Goal: Information Seeking & Learning: Learn about a topic

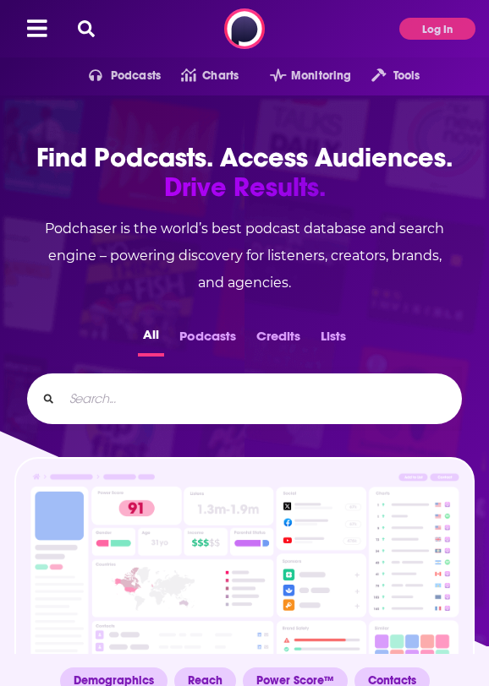
click at [203, 336] on button "Podcasts" at bounding box center [207, 340] width 67 height 33
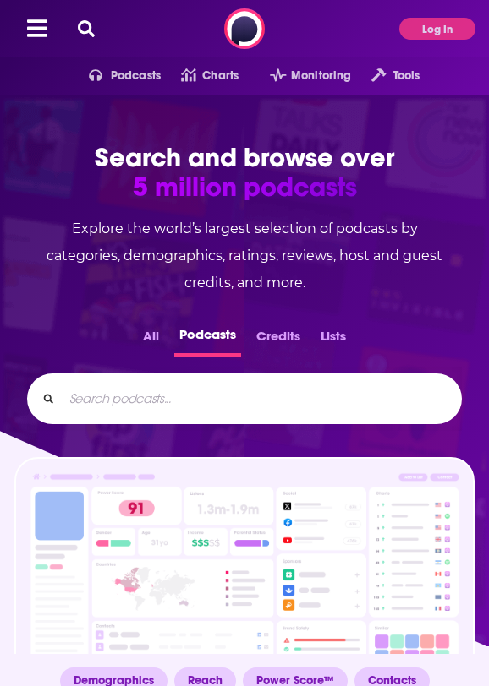
click at [229, 396] on input "Search podcasts..." at bounding box center [255, 398] width 385 height 27
type input "pharma"
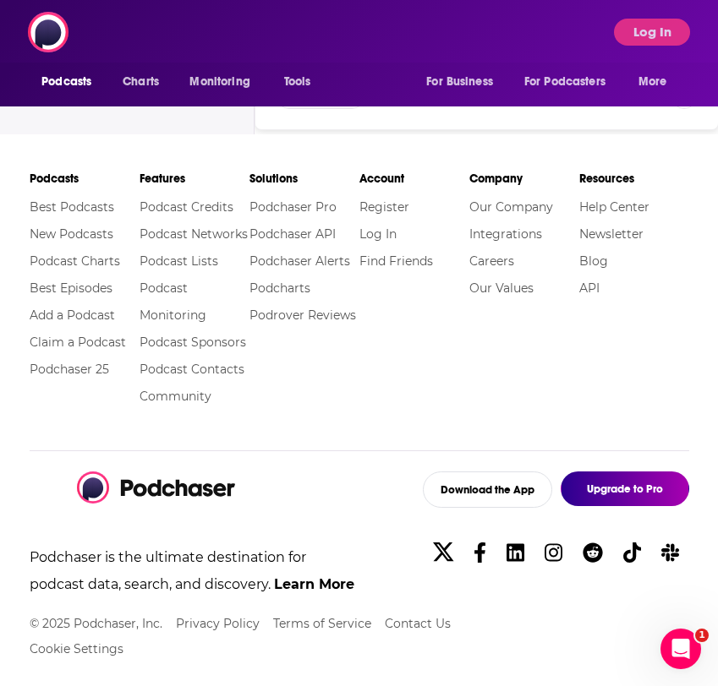
scroll to position [51, 0]
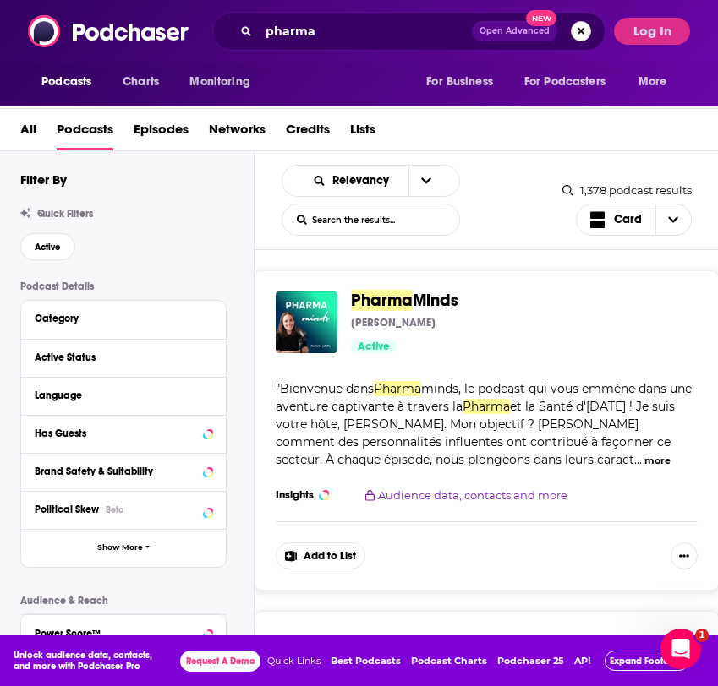
click at [488, 31] on button "Search podcasts, credits, & more..." at bounding box center [581, 31] width 20 height 20
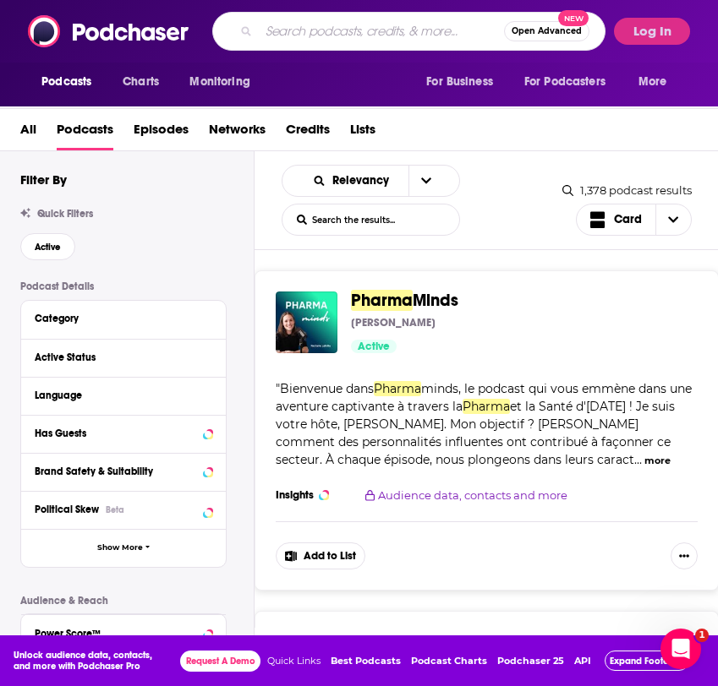
click at [402, 32] on input "Search podcasts, credits, & more..." at bounding box center [381, 31] width 245 height 27
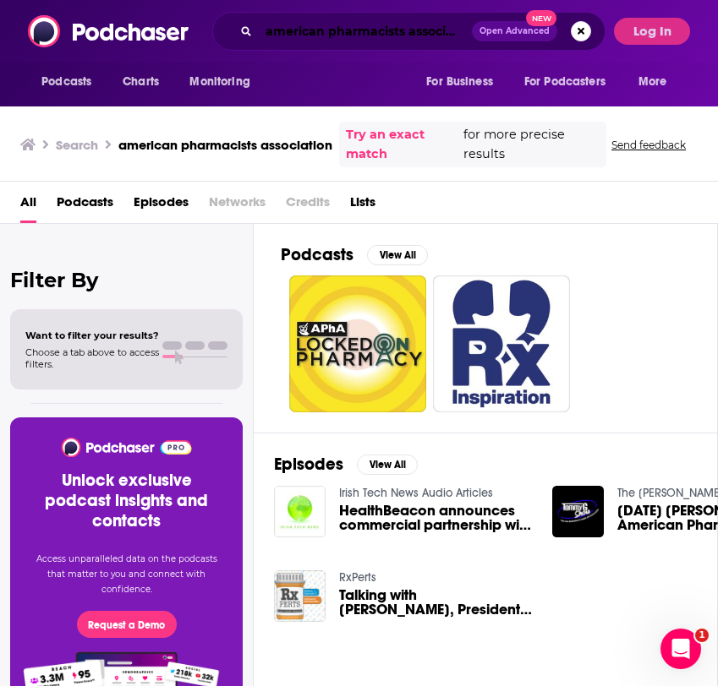
click at [429, 27] on input "american pharmacists association" at bounding box center [365, 31] width 213 height 27
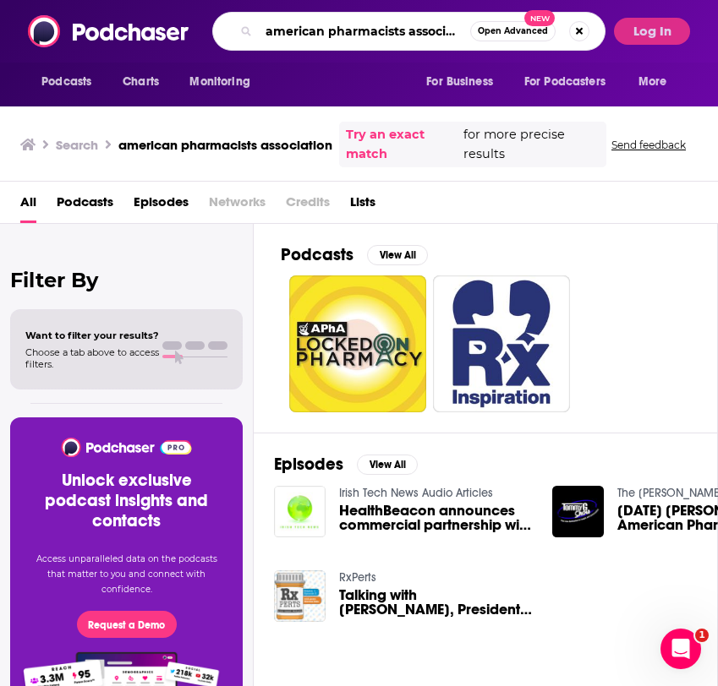
click at [449, 30] on input "american pharmacists association" at bounding box center [364, 31] width 211 height 27
click at [450, 31] on input "american pharmacists association" at bounding box center [364, 31] width 211 height 27
type input "a"
paste input "Business of Pharmacy Podcast"
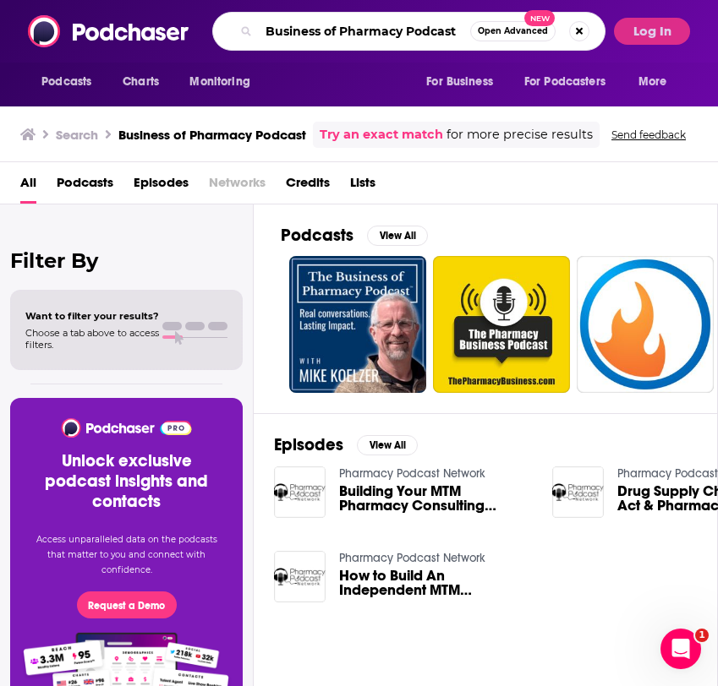
click at [427, 32] on input "Business of Pharmacy Podcast" at bounding box center [364, 31] width 211 height 27
type input "B"
paste input "Healthcare IT Today podcast"
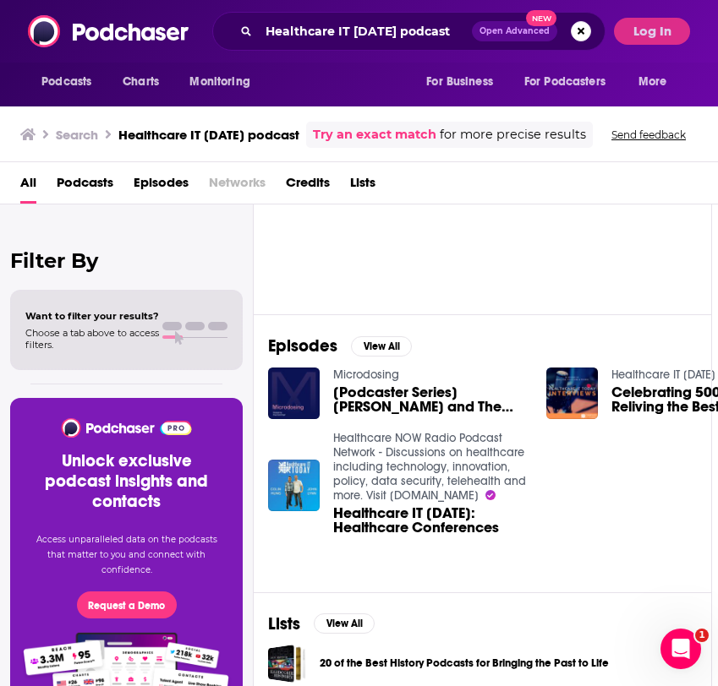
scroll to position [0, 6]
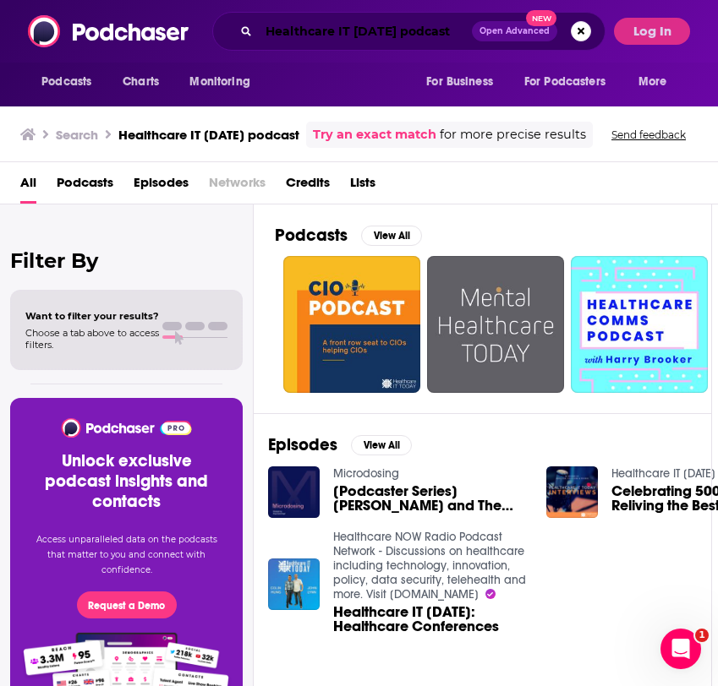
click at [401, 30] on input "Healthcare IT Today podcast" at bounding box center [365, 31] width 213 height 27
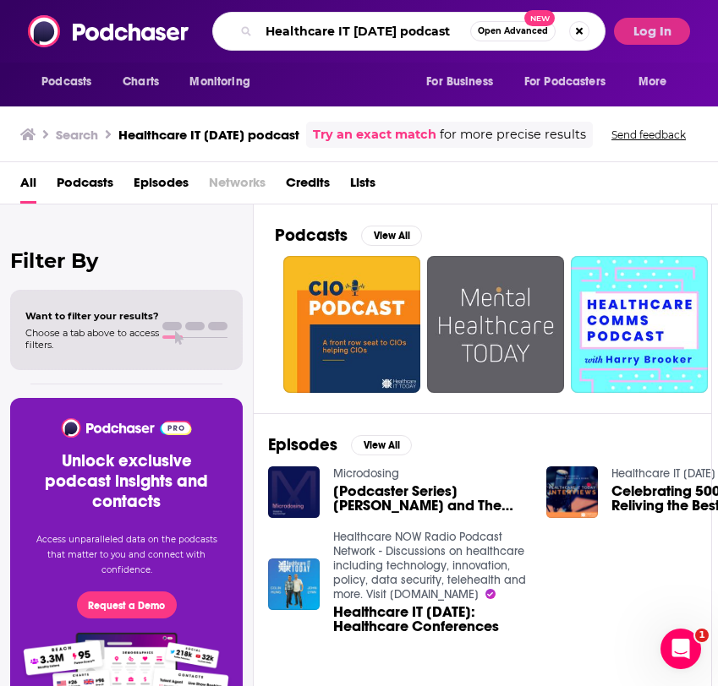
click at [401, 30] on input "Healthcare IT Today podcast" at bounding box center [364, 31] width 211 height 27
type input "H"
type input "healthcare it today"
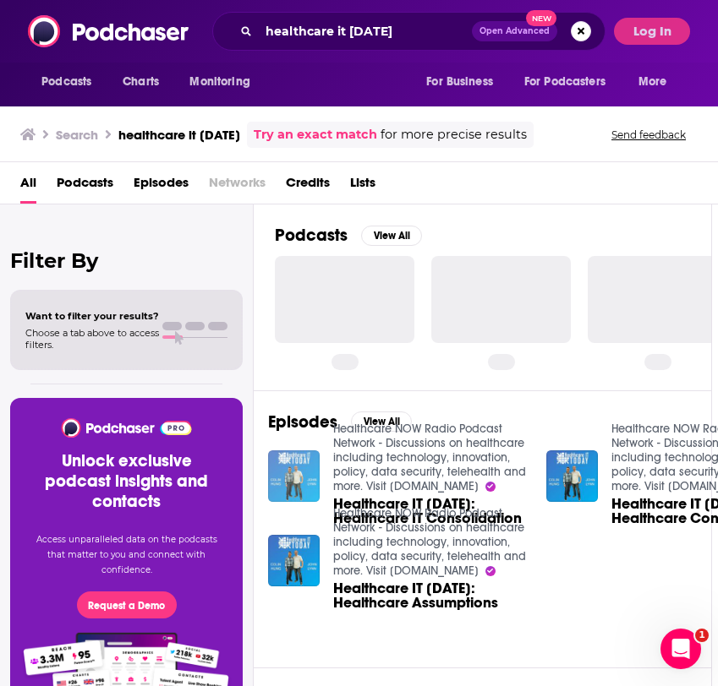
click at [303, 463] on img "Healthcare IT Today: Healthcare IT Consolidation" at bounding box center [294, 477] width 52 height 52
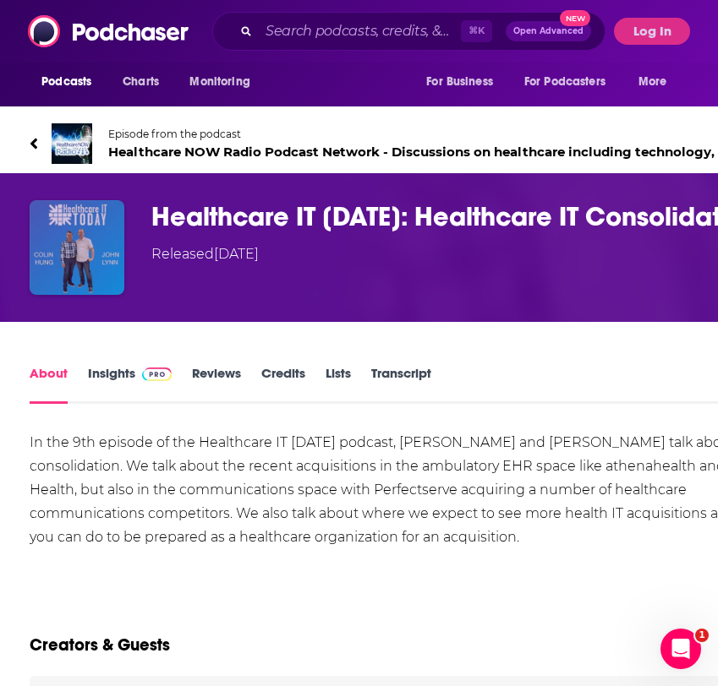
click at [81, 238] on img "Healthcare IT Today: Healthcare IT Consolidation" at bounding box center [77, 247] width 95 height 95
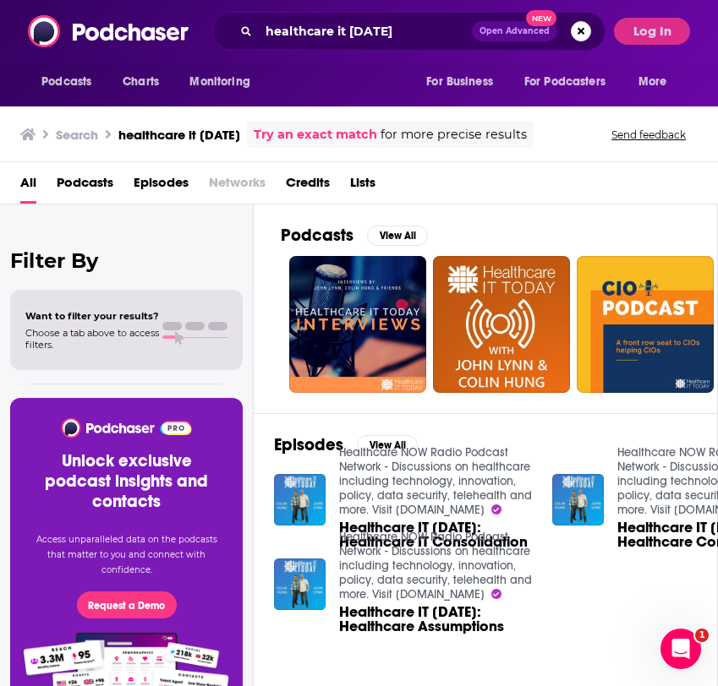
click at [89, 179] on span "Podcasts" at bounding box center [85, 186] width 57 height 35
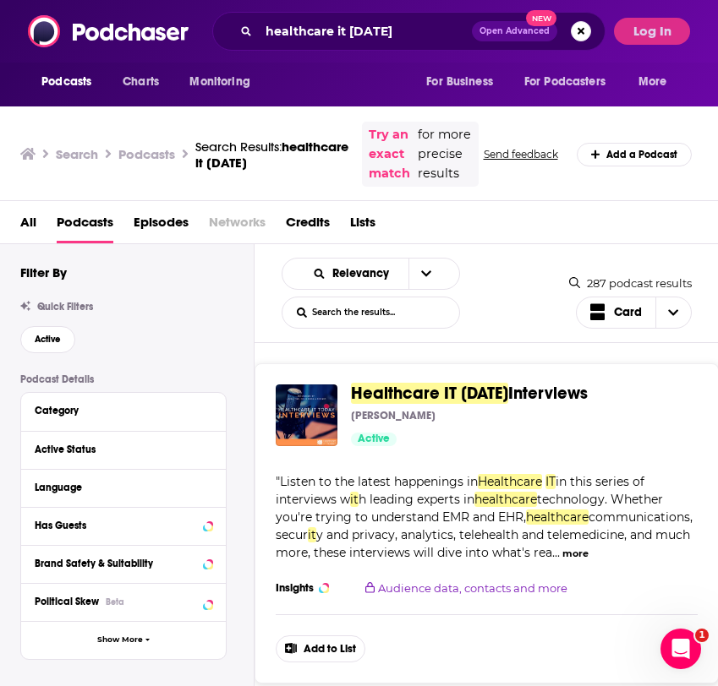
scroll to position [43, 0]
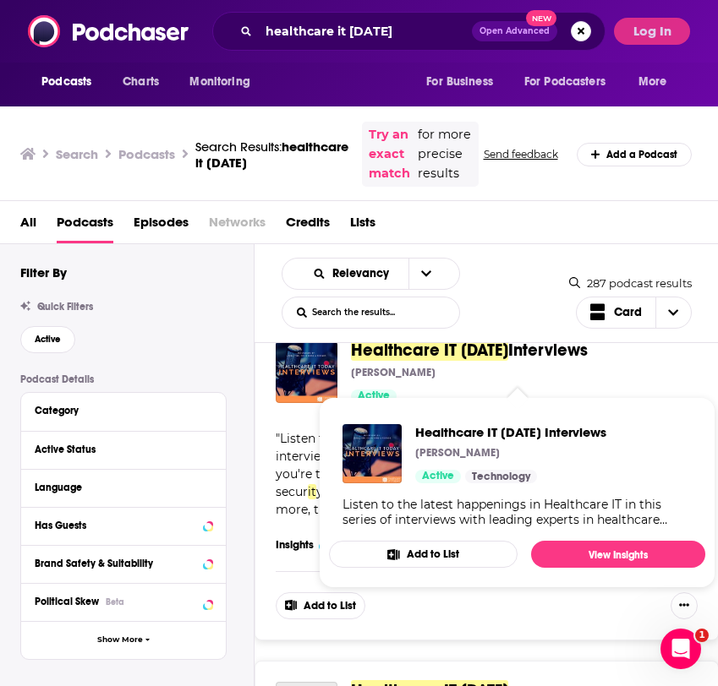
click at [439, 361] on span "Healthcare IT Today" at bounding box center [429, 350] width 157 height 21
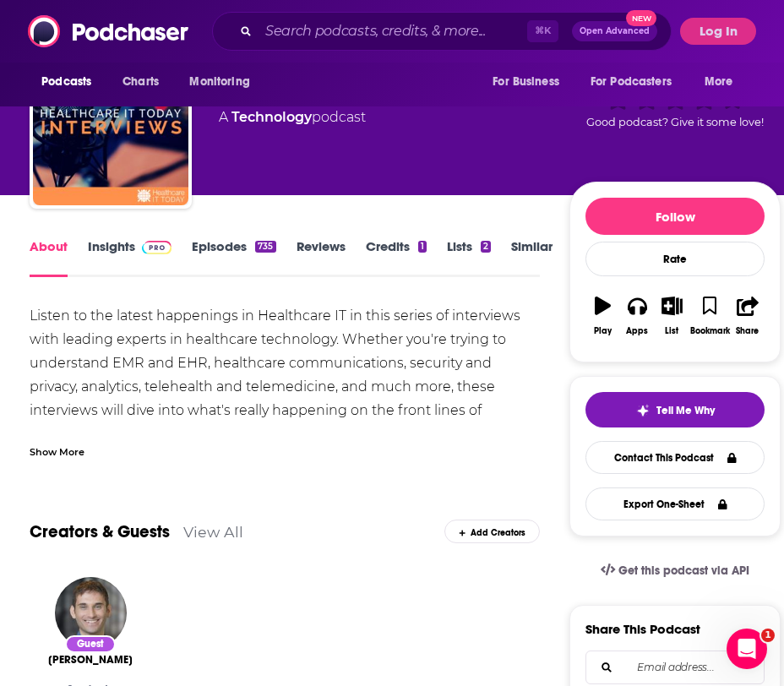
scroll to position [63, 0]
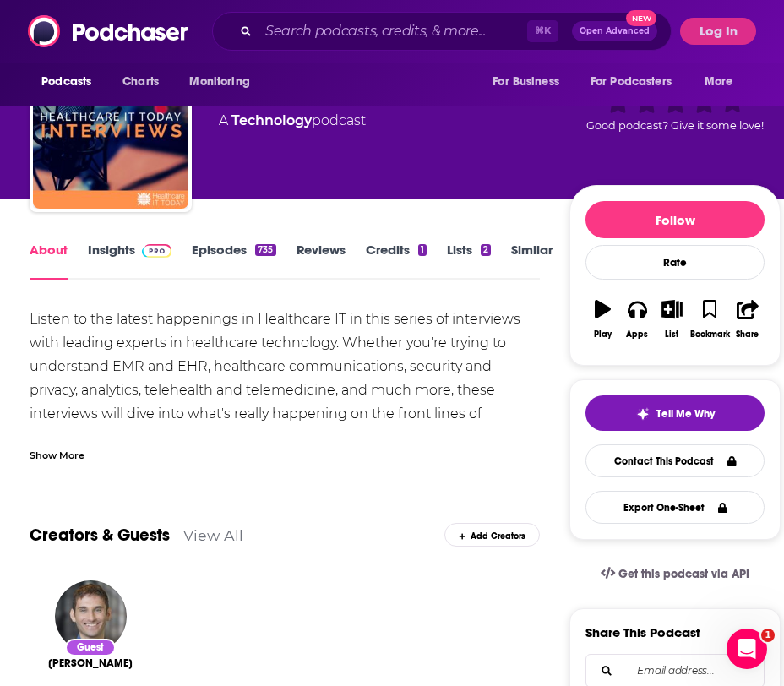
click at [70, 462] on div "Show More" at bounding box center [57, 454] width 55 height 16
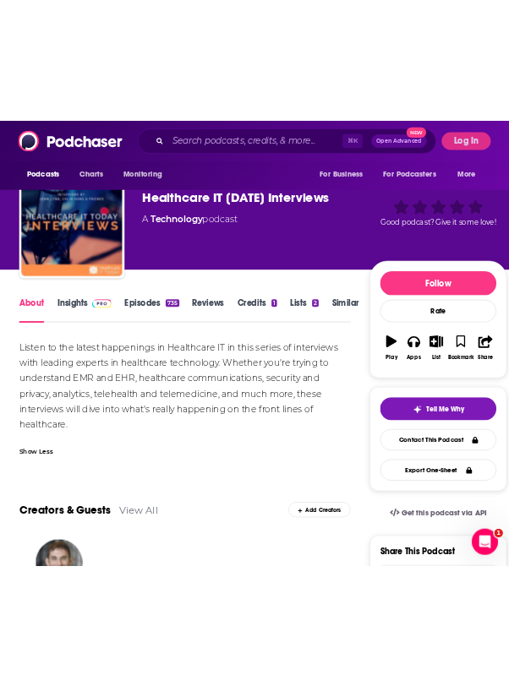
scroll to position [0, 0]
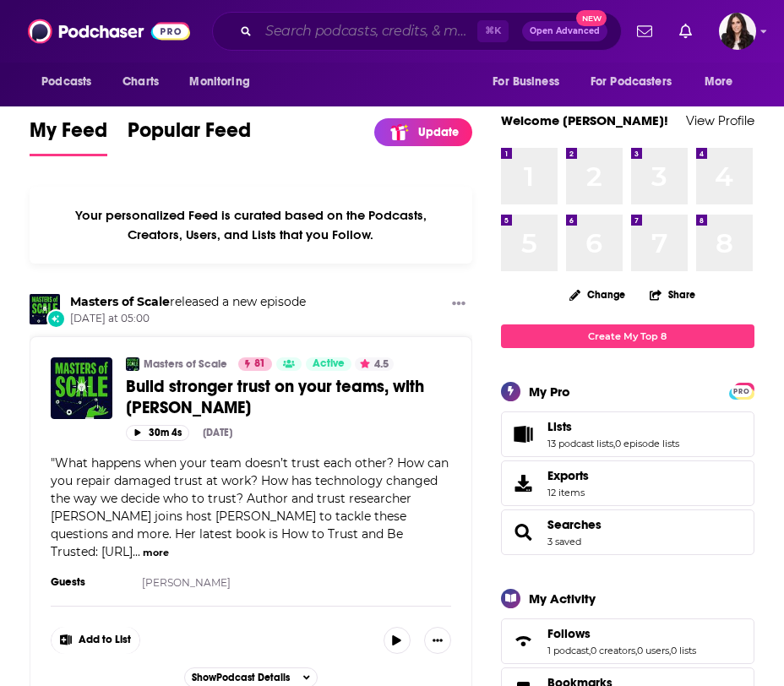
click at [339, 29] on input "Search podcasts, credits, & more..." at bounding box center [368, 31] width 219 height 27
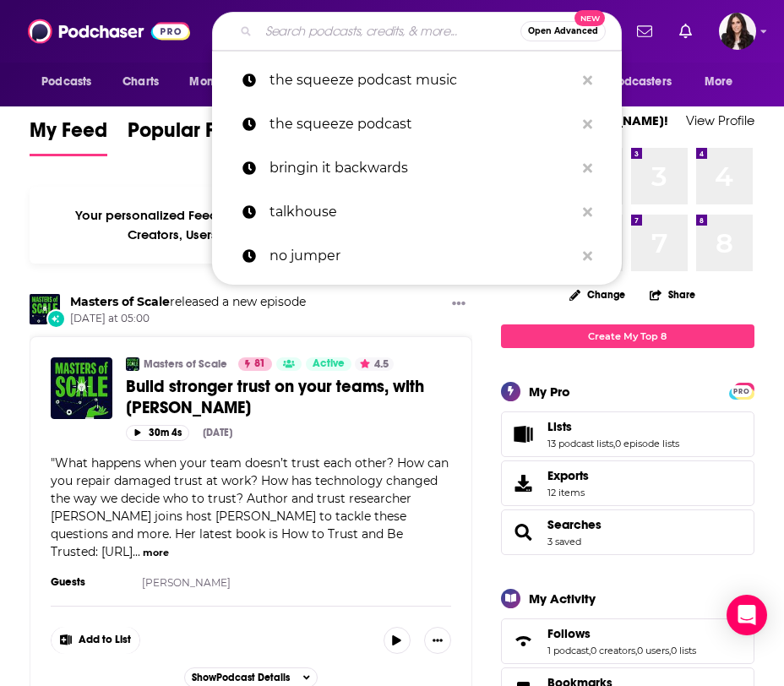
click at [385, 33] on input "Search podcasts, credits, & more..." at bounding box center [390, 31] width 262 height 27
paste input "The ASHP Official Podcast"
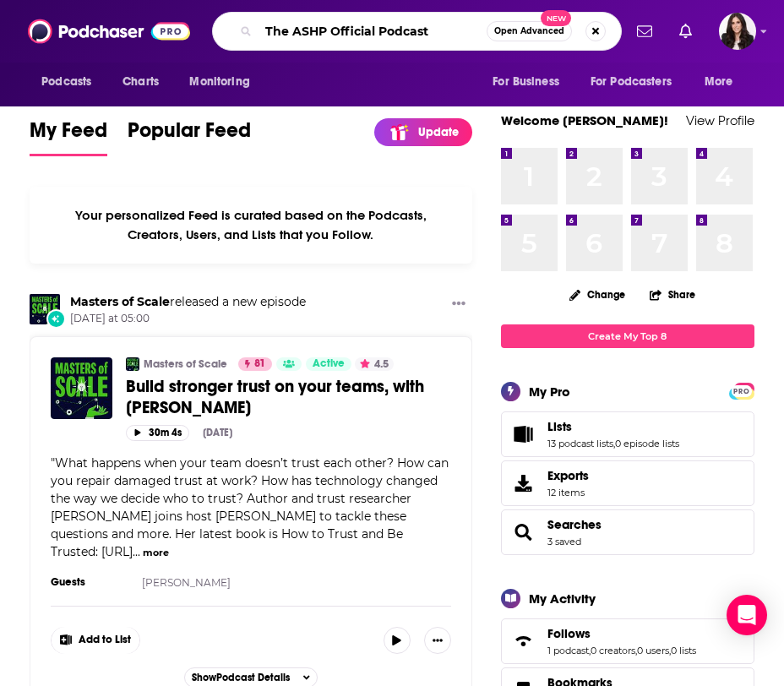
type input "The ASHP Official Podcast"
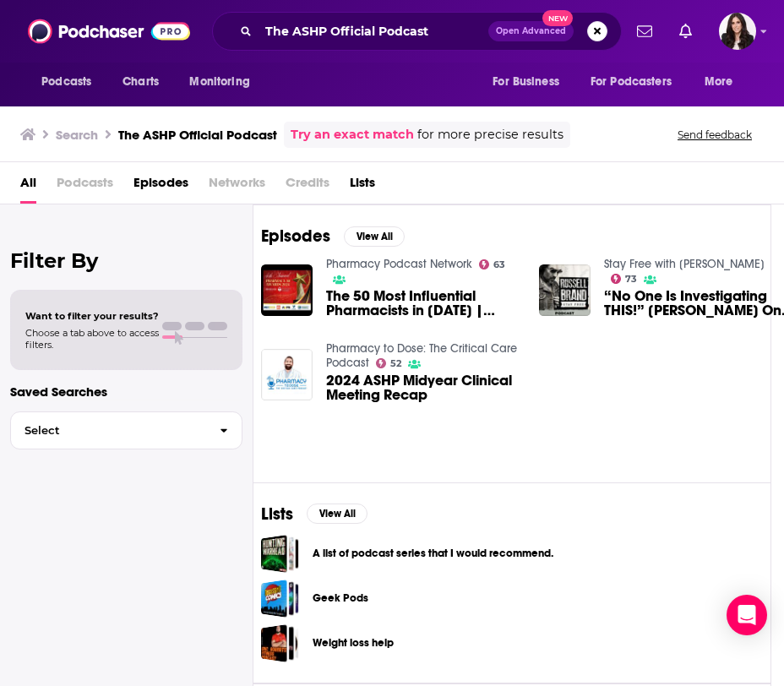
scroll to position [0, 11]
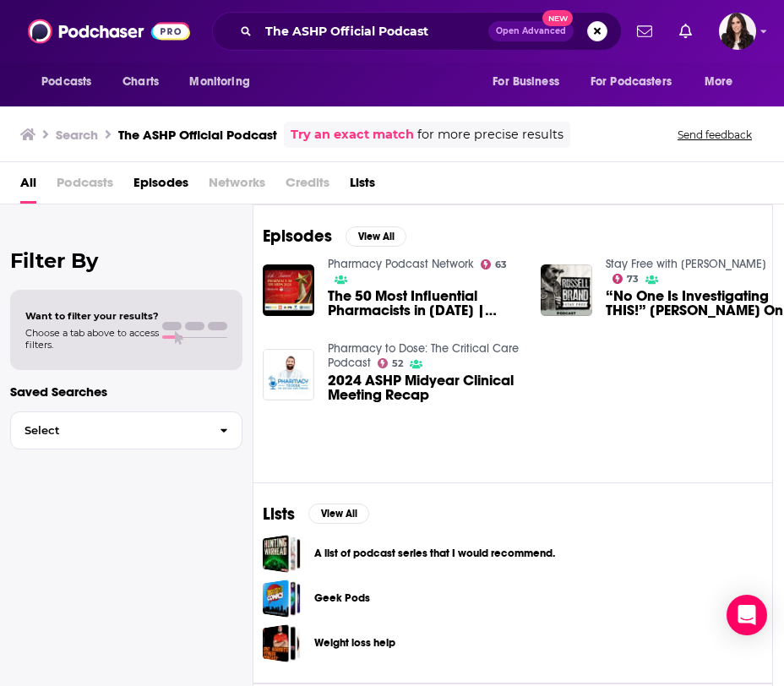
click at [97, 192] on span "Podcasts" at bounding box center [85, 186] width 57 height 35
click at [96, 189] on span "Podcasts" at bounding box center [85, 186] width 57 height 35
click at [96, 178] on span "Podcasts" at bounding box center [85, 186] width 57 height 35
click at [90, 182] on span "Podcasts" at bounding box center [85, 186] width 57 height 35
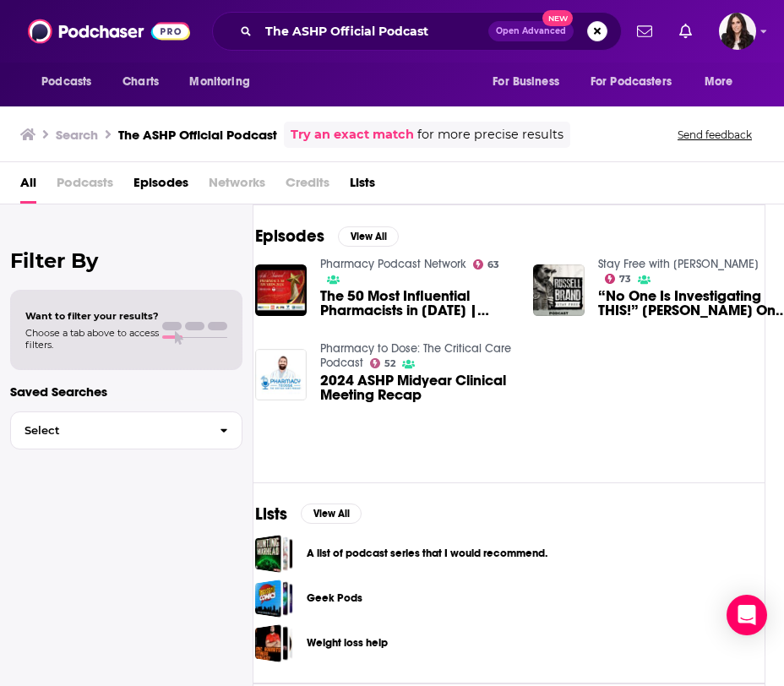
scroll to position [0, 14]
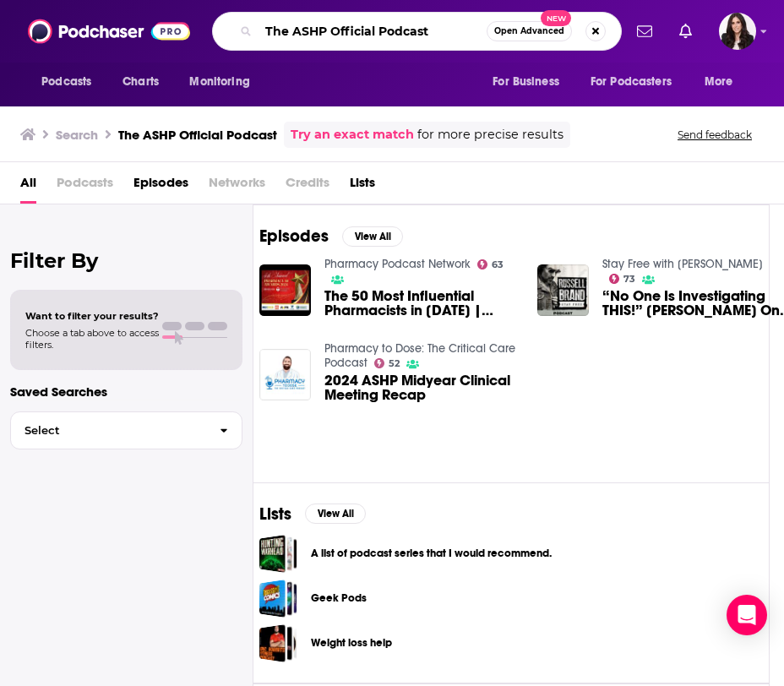
drag, startPoint x: 443, startPoint y: 29, endPoint x: 255, endPoint y: 28, distance: 187.7
click at [256, 29] on div "The ASHP Official Podcast Open Advanced New" at bounding box center [417, 31] width 410 height 39
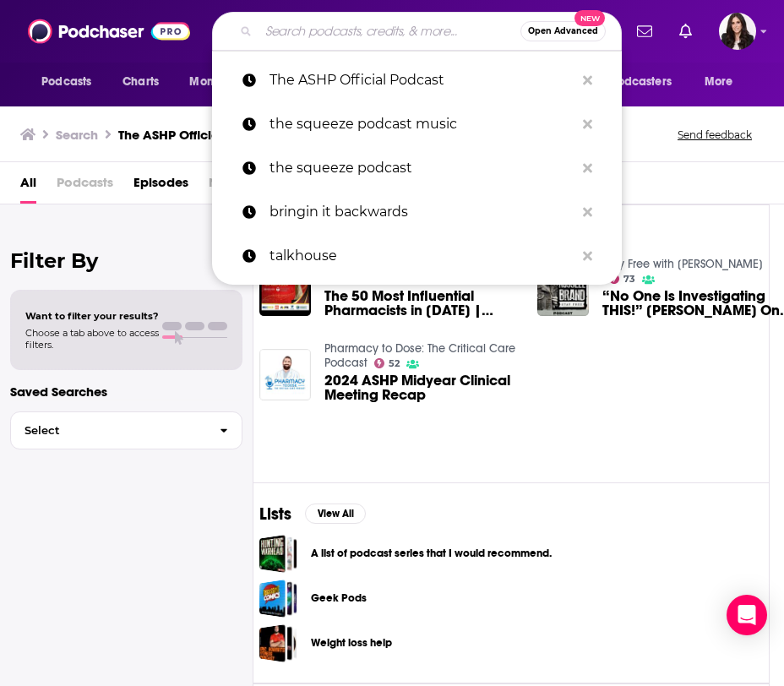
paste input "Relentless Health Value"
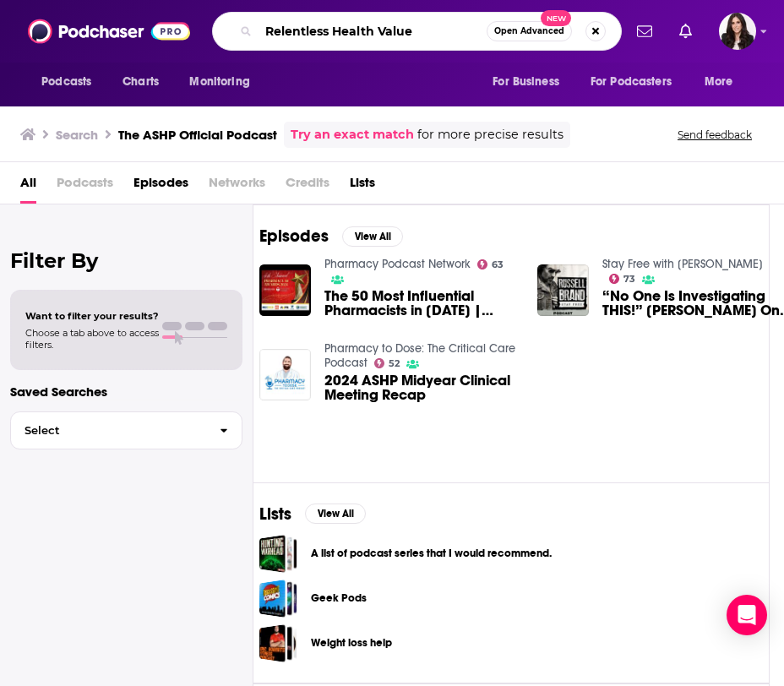
type input "Relentless Health Value"
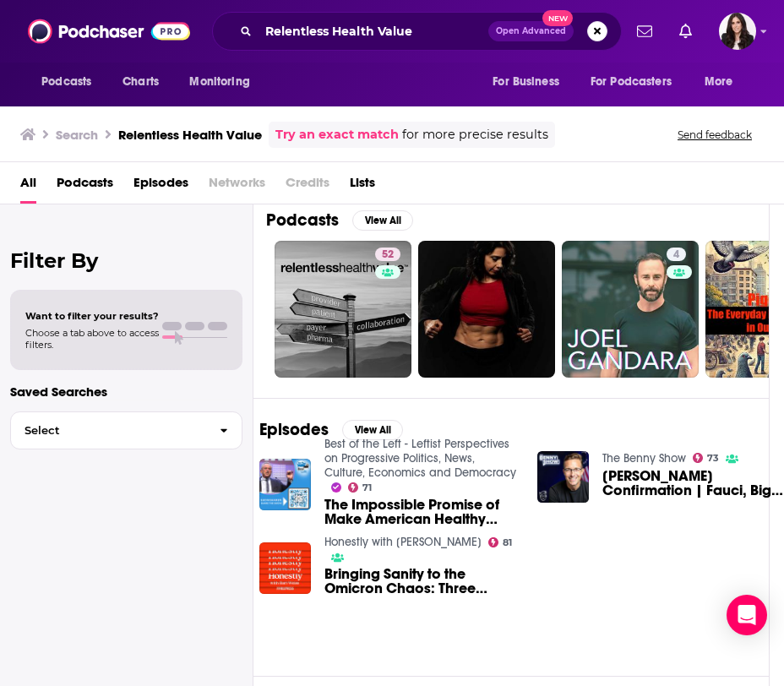
scroll to position [12, 14]
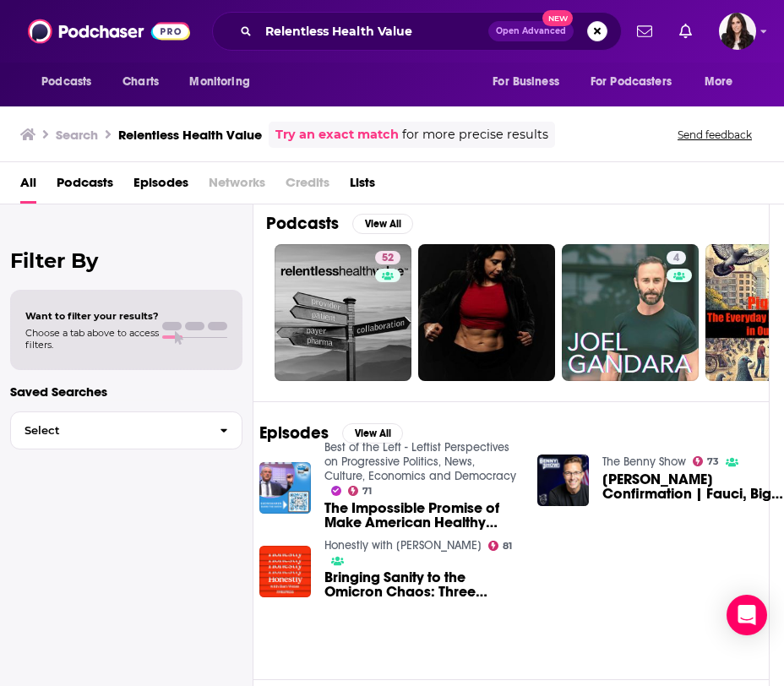
click at [97, 176] on span "Podcasts" at bounding box center [85, 186] width 57 height 35
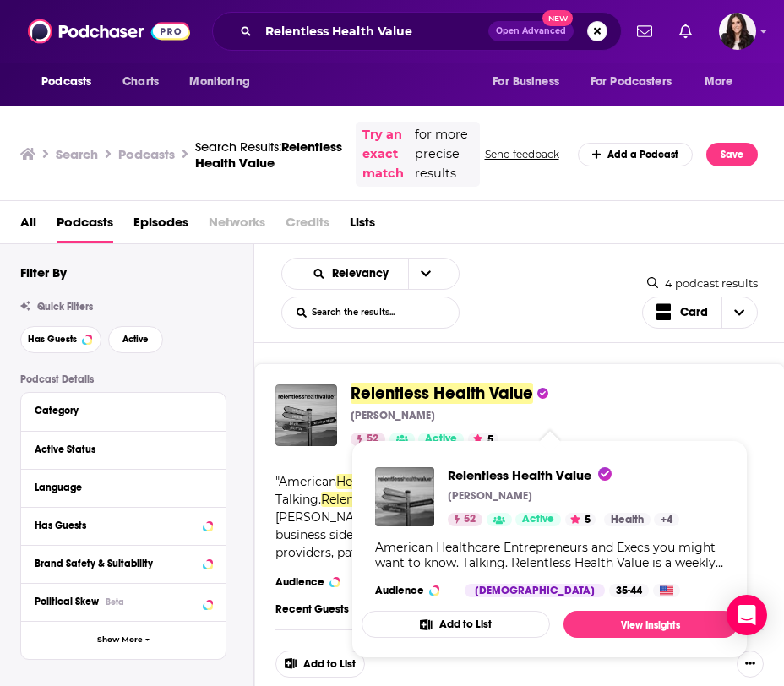
click at [472, 404] on span "Relentless Health Value" at bounding box center [442, 393] width 183 height 21
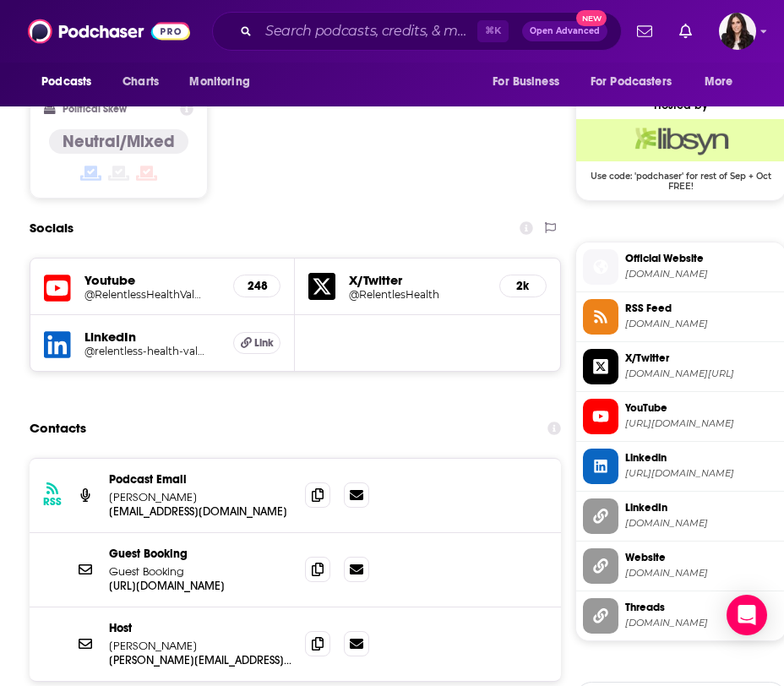
scroll to position [1341, 0]
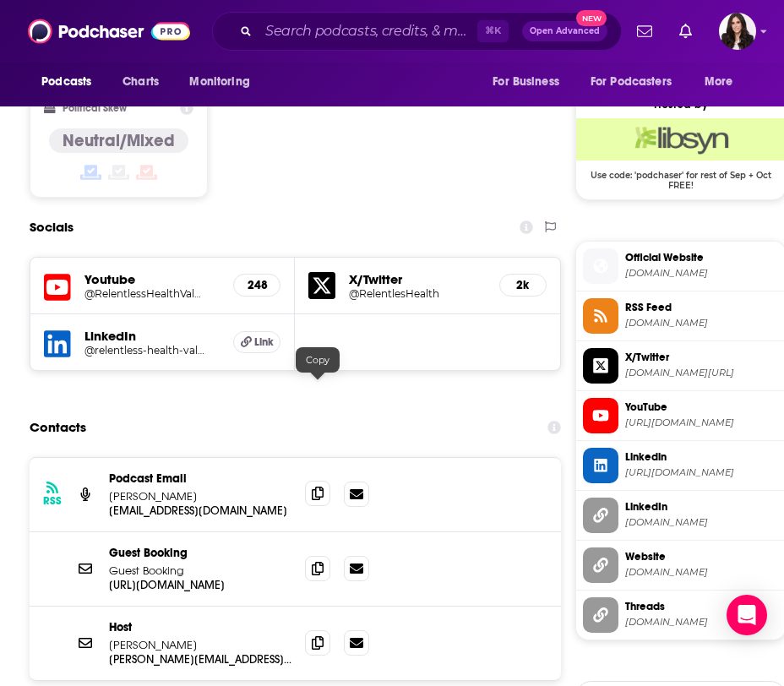
click at [326, 481] on span at bounding box center [317, 493] width 25 height 25
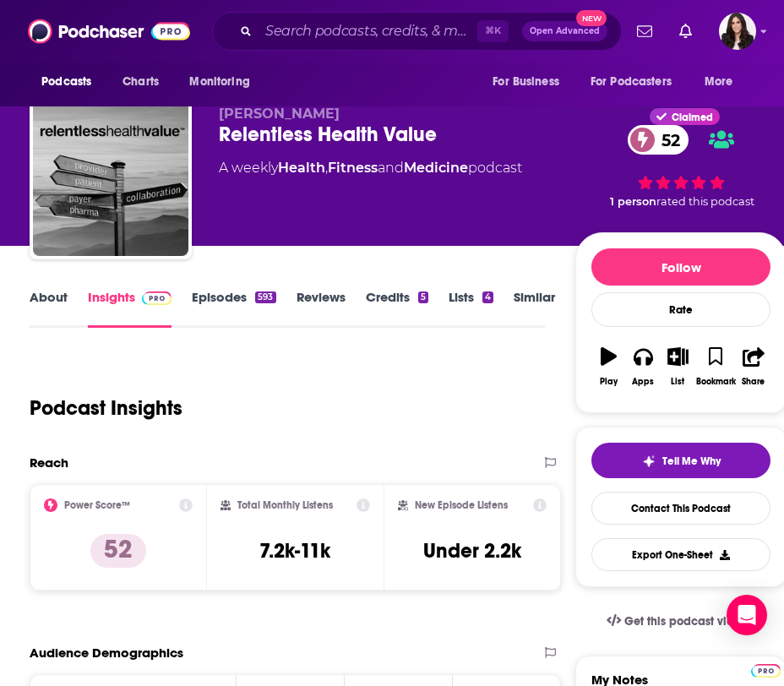
scroll to position [0, 0]
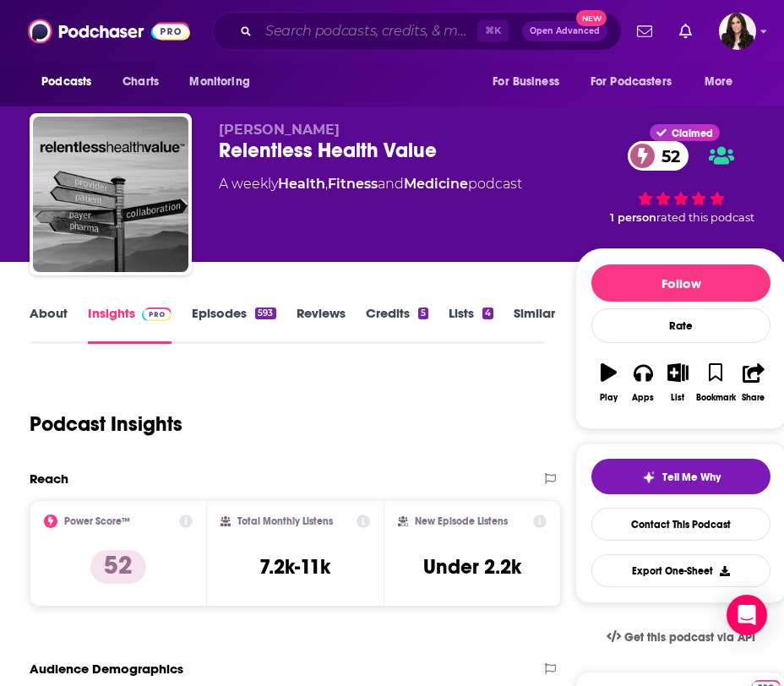
click at [326, 30] on input "Search podcasts, credits, & more..." at bounding box center [368, 31] width 219 height 27
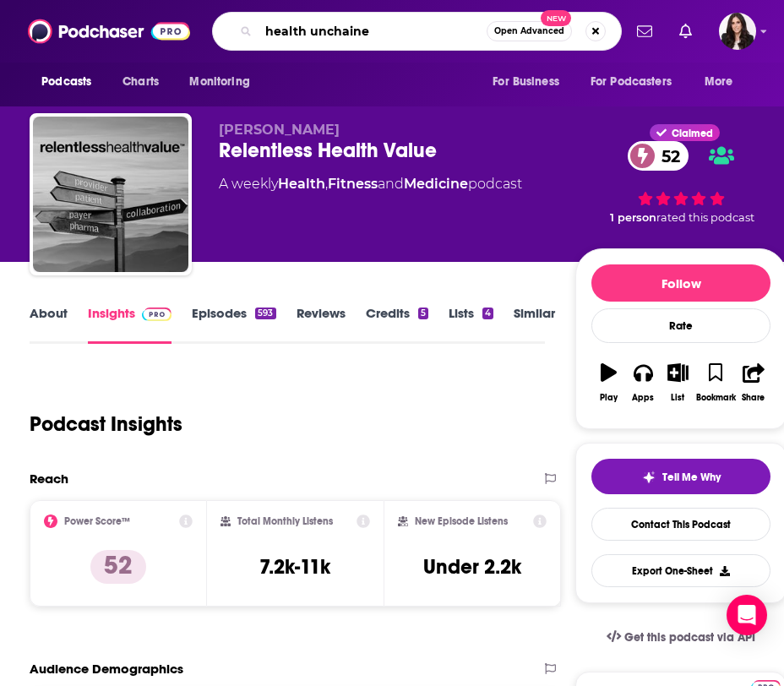
type input "health unchained"
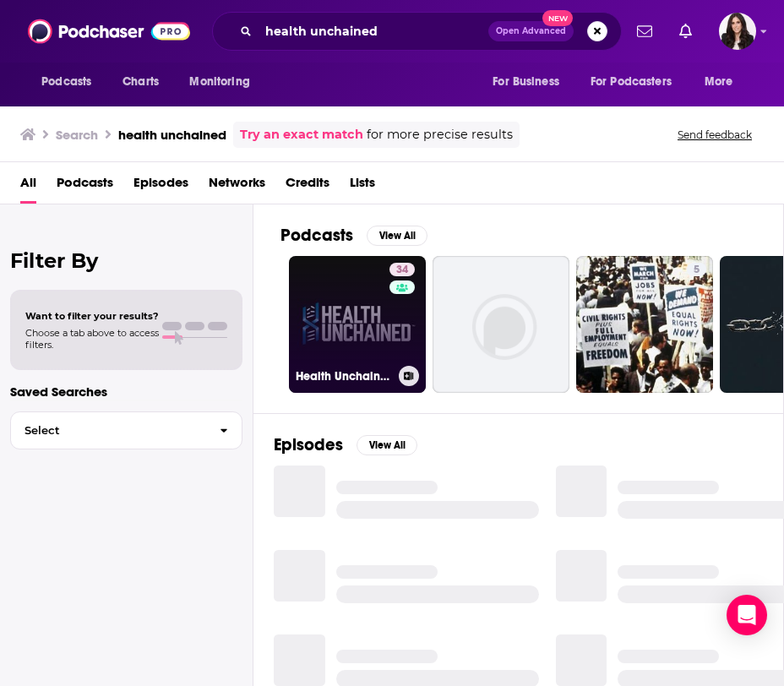
click at [352, 319] on link "34 Health Unchained Podcast" at bounding box center [357, 324] width 137 height 137
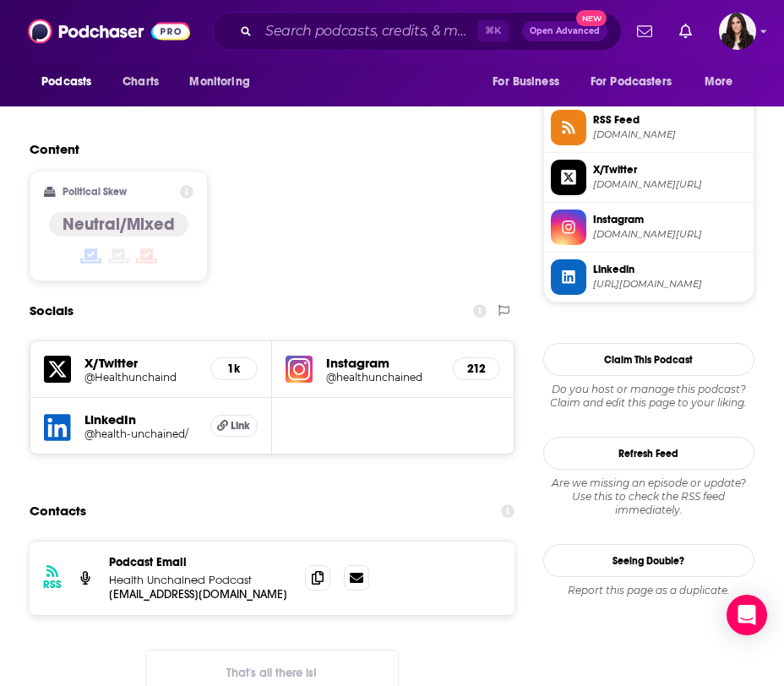
scroll to position [1250, 0]
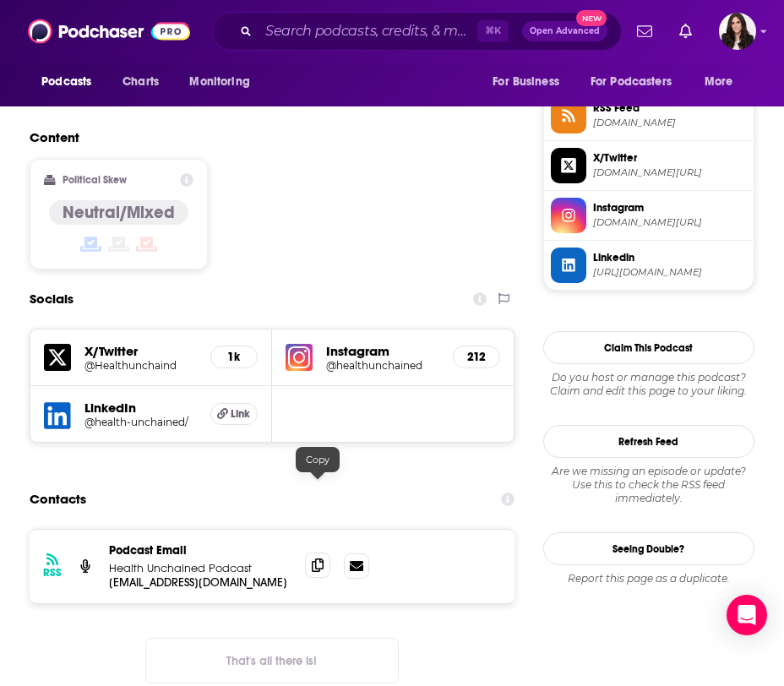
click at [321, 559] on icon at bounding box center [318, 566] width 12 height 14
click at [338, 25] on input "Search podcasts, credits, & more..." at bounding box center [368, 31] width 219 height 27
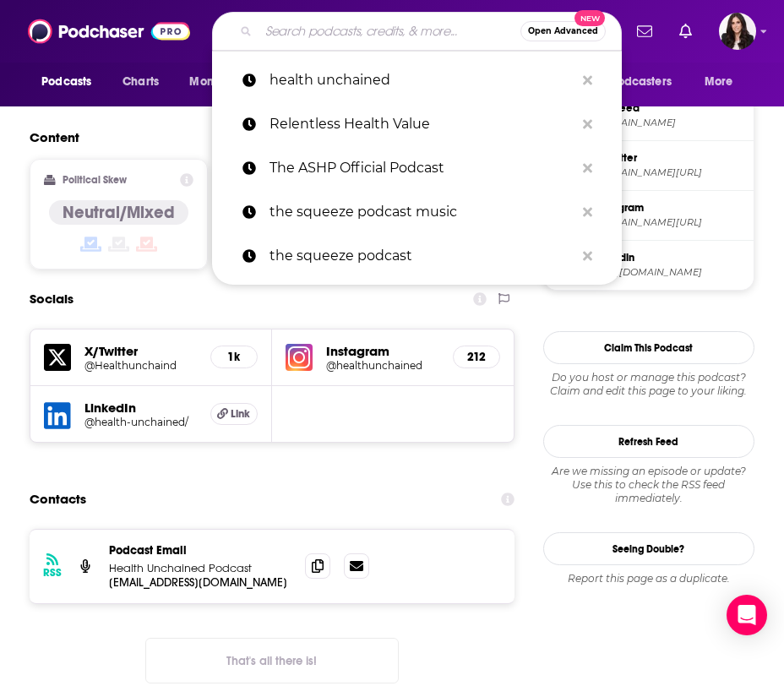
paste input "Pharma Talk"
type input "Pharma Talk"
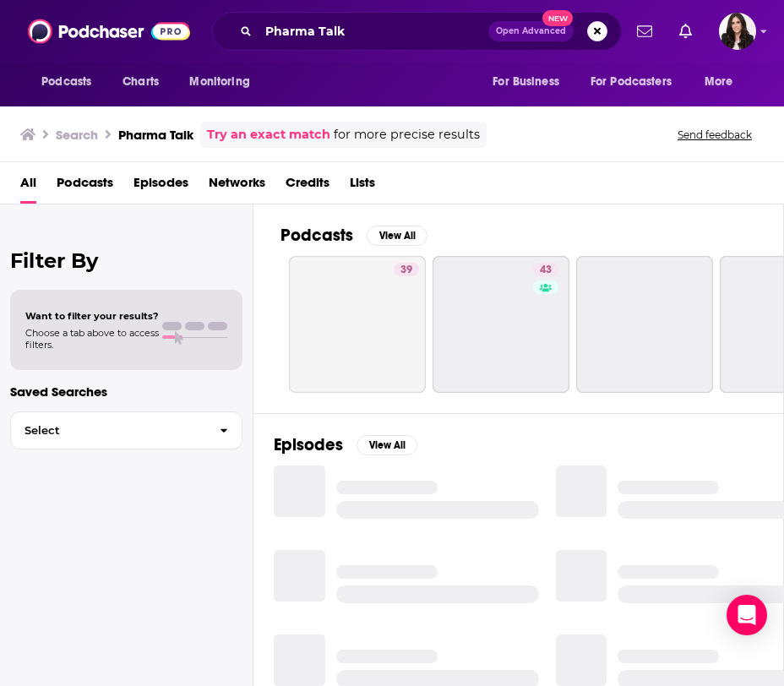
click at [104, 186] on span "Podcasts" at bounding box center [85, 186] width 57 height 35
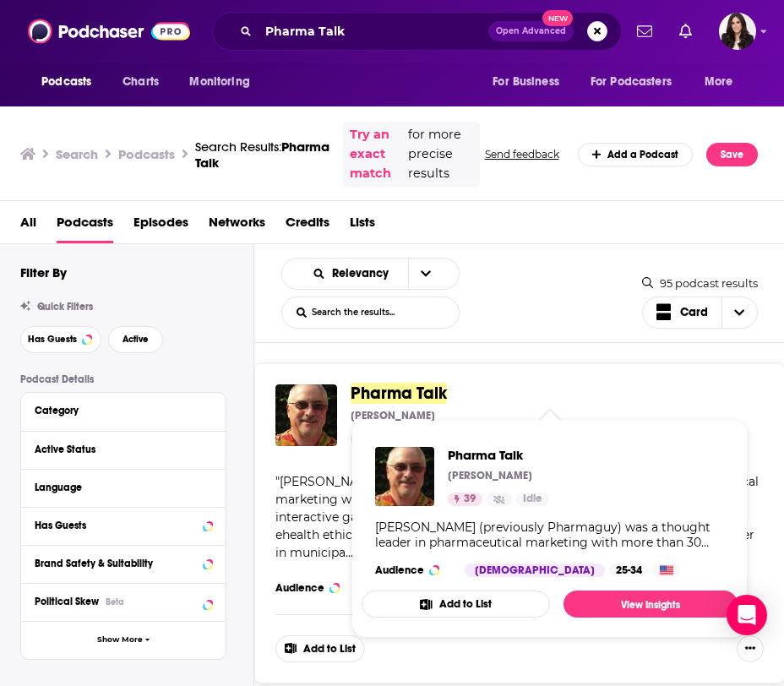
click at [416, 387] on span "Pharma Talk" at bounding box center [399, 393] width 96 height 21
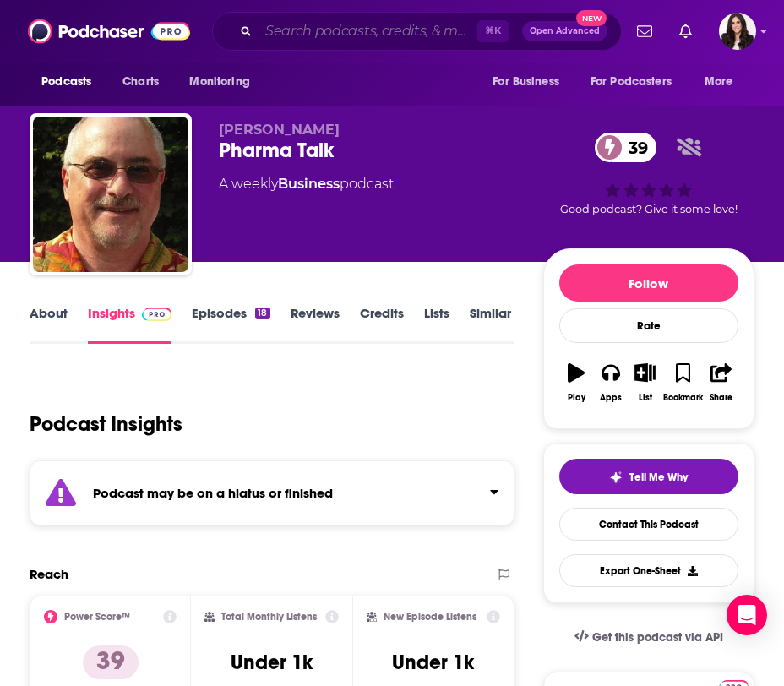
click at [392, 39] on input "Search podcasts, credits, & more..." at bounding box center [368, 31] width 219 height 27
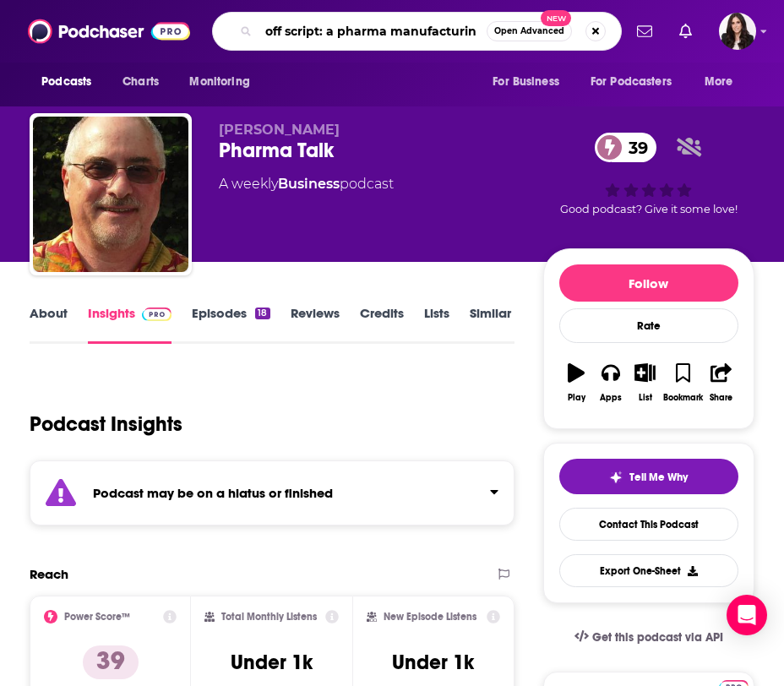
type input "off script: a pharma manufacturing"
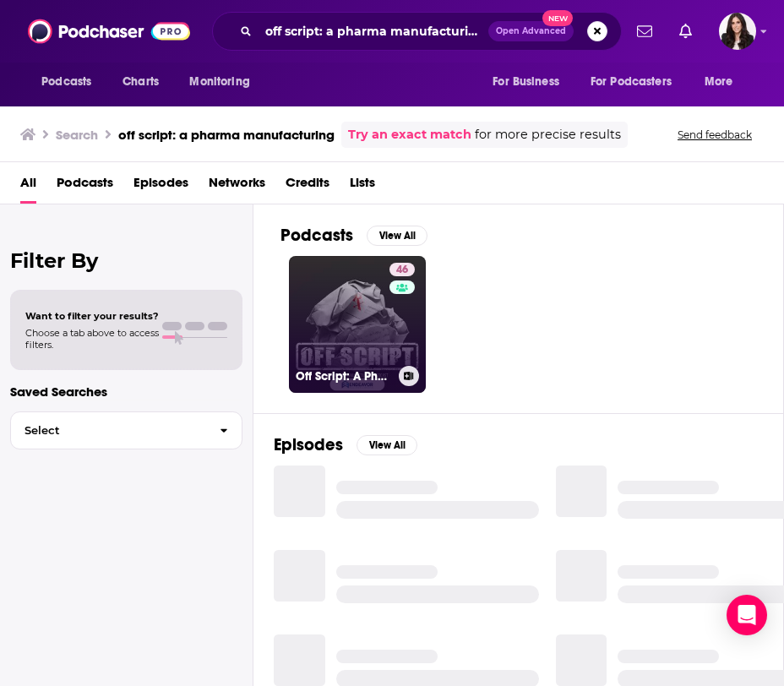
click at [364, 322] on link "46 Off Script: A Pharma Manufacturing Podcast" at bounding box center [357, 324] width 137 height 137
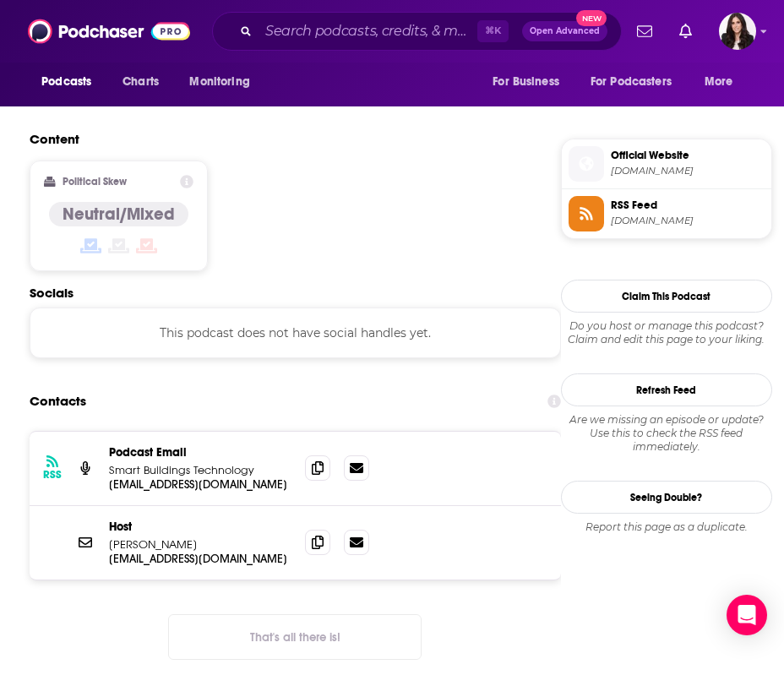
scroll to position [1309, 0]
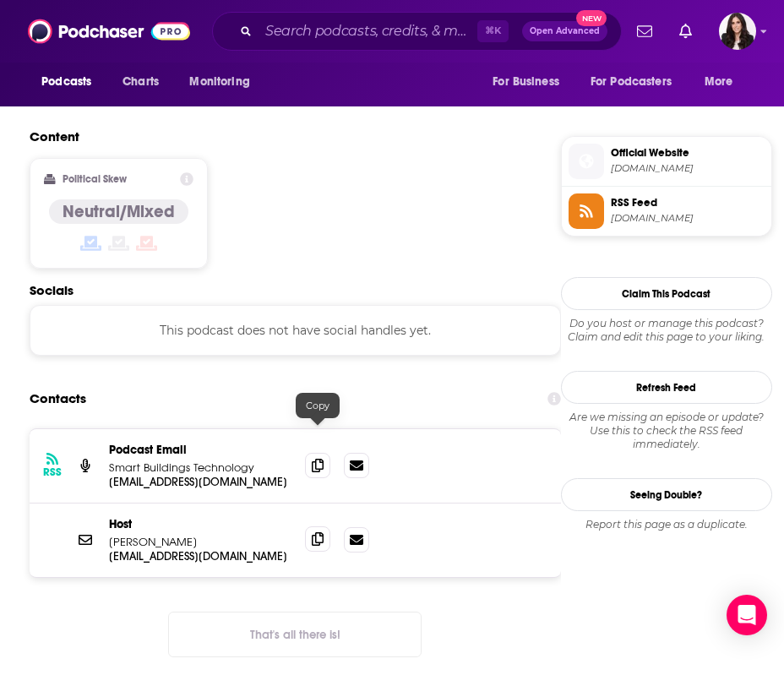
click at [320, 533] on icon at bounding box center [318, 540] width 12 height 14
click at [345, 29] on input "Search podcasts, credits, & more..." at bounding box center [368, 31] width 219 height 27
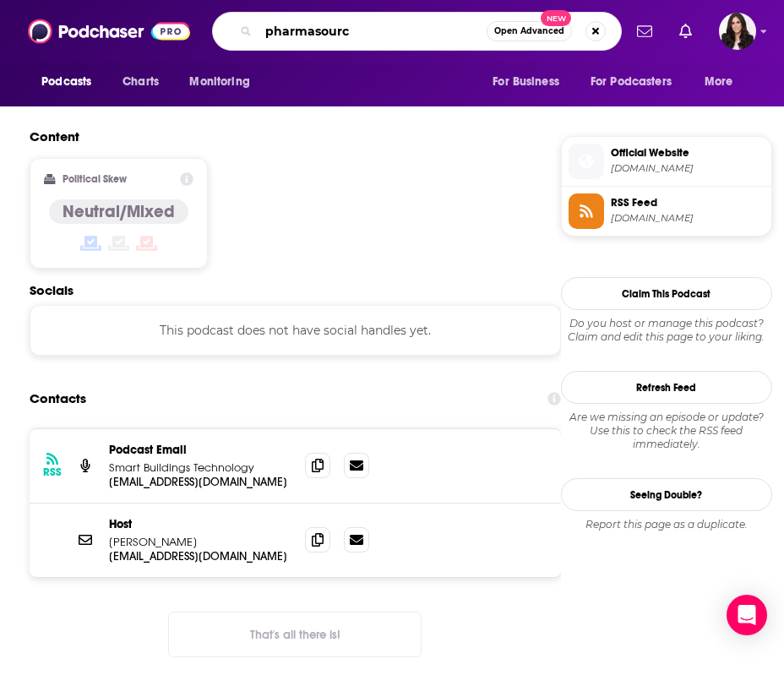
type input "pharmasource"
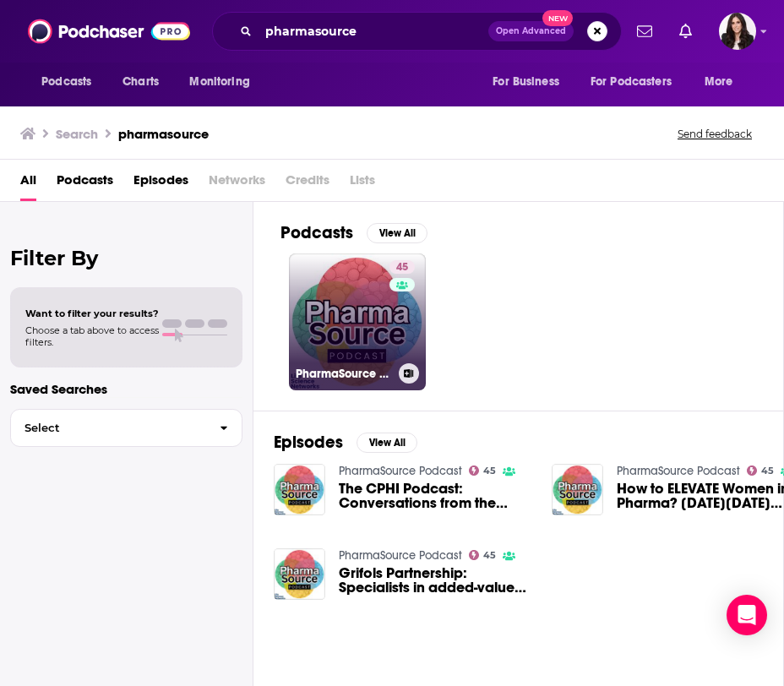
click at [351, 310] on link "45 PharmaSource Podcast" at bounding box center [357, 322] width 137 height 137
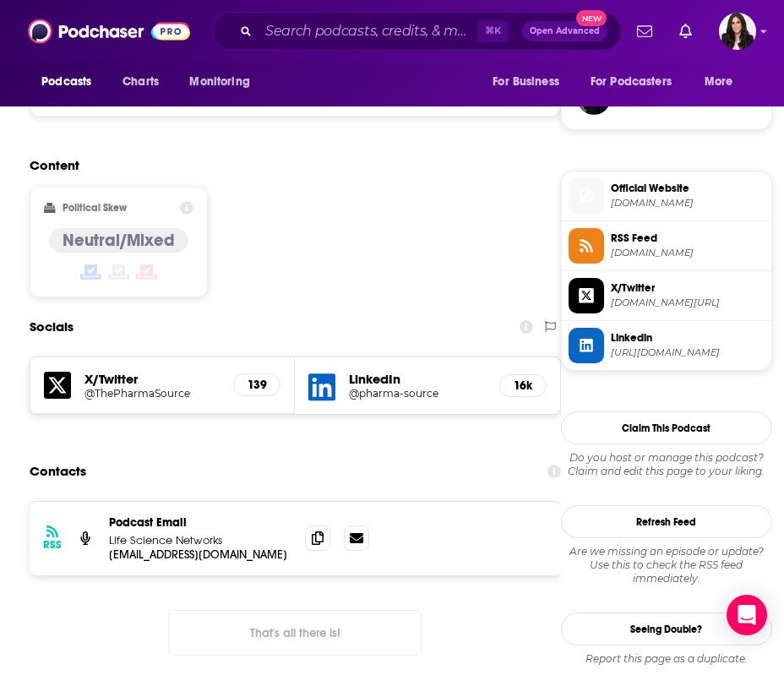
scroll to position [1254, 0]
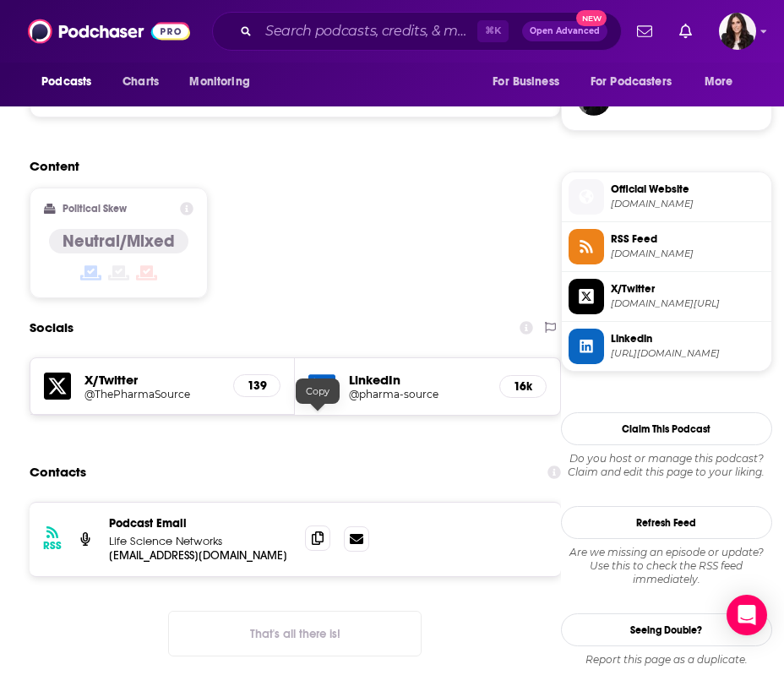
click at [325, 526] on span at bounding box center [317, 538] width 25 height 25
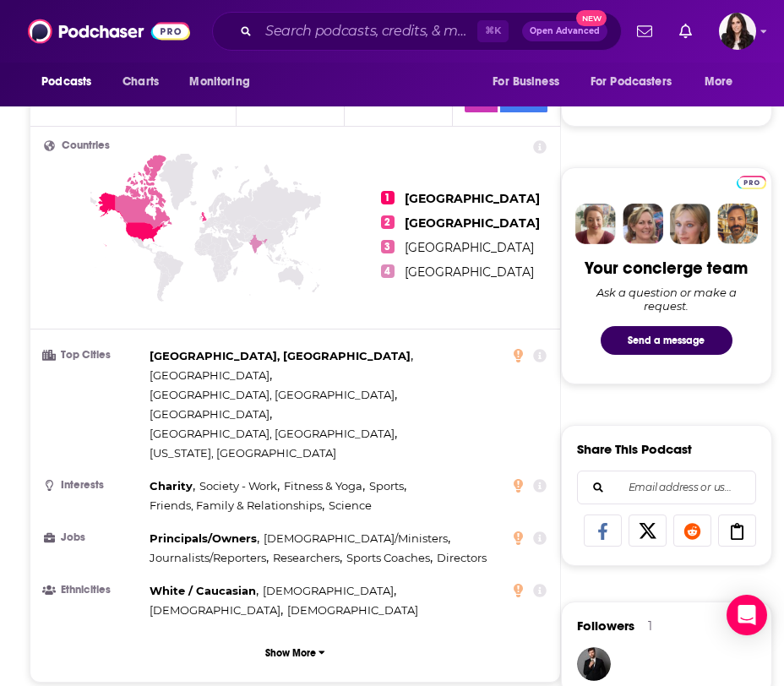
scroll to position [472, 0]
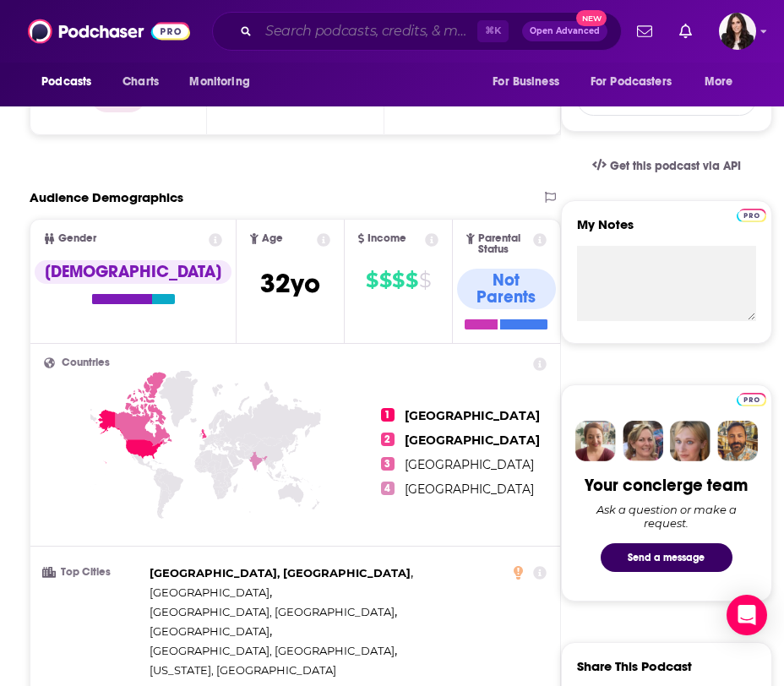
click at [366, 31] on input "Search podcasts, credits, & more..." at bounding box center [368, 31] width 219 height 27
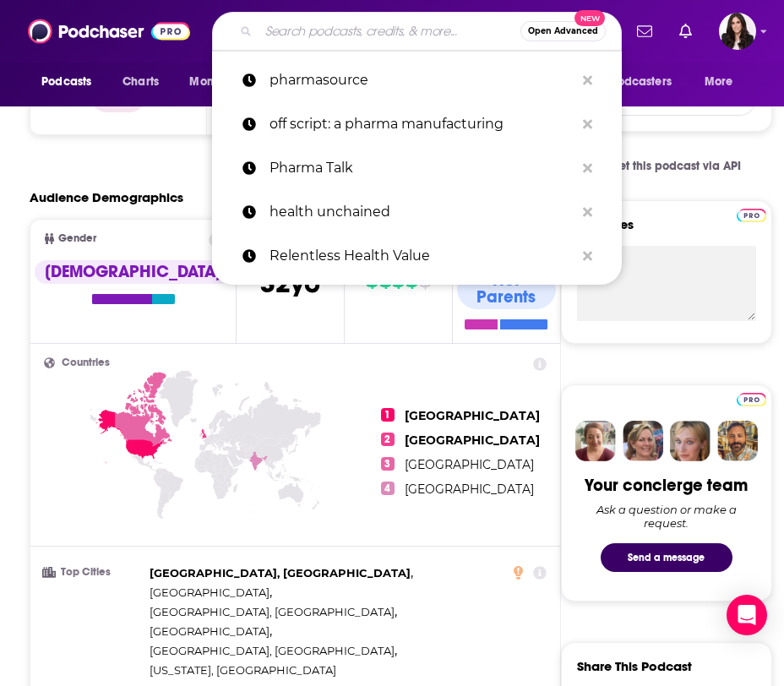
paste input "Molecule to Market by ramarketing"
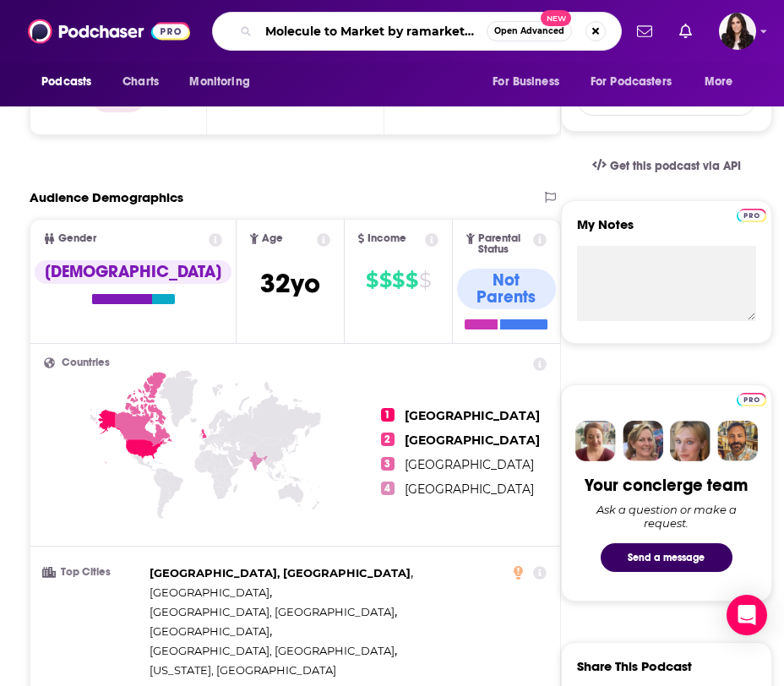
scroll to position [0, 4]
click at [427, 31] on input "Molecule to Market by ramarketing" at bounding box center [373, 31] width 228 height 27
type input "Molecule to Market"
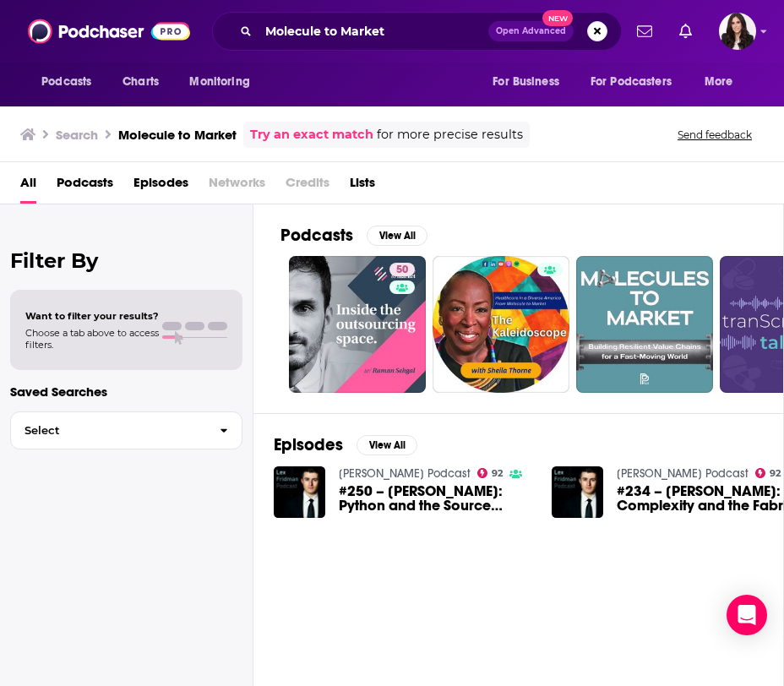
click at [85, 182] on span "Podcasts" at bounding box center [85, 186] width 57 height 35
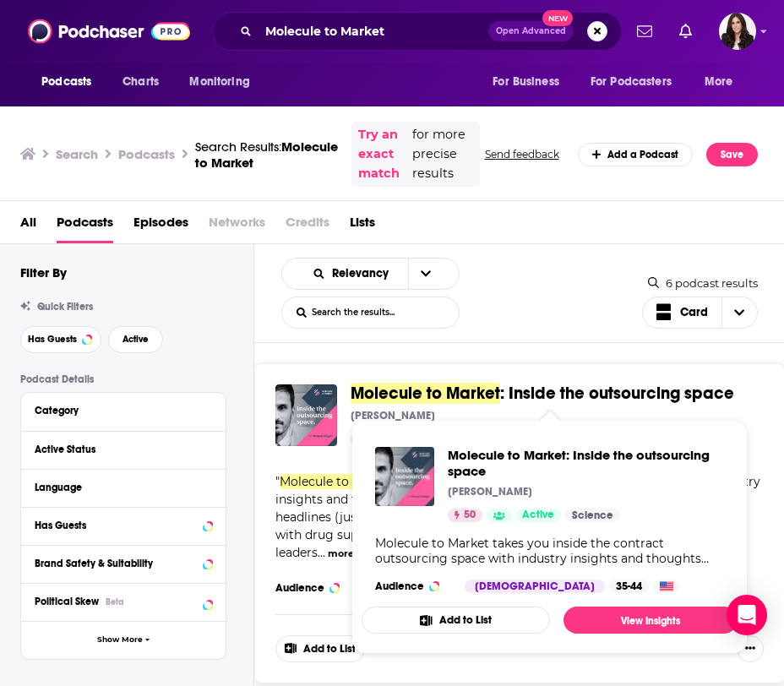
click at [473, 389] on span "Molecule to Market" at bounding box center [426, 393] width 150 height 21
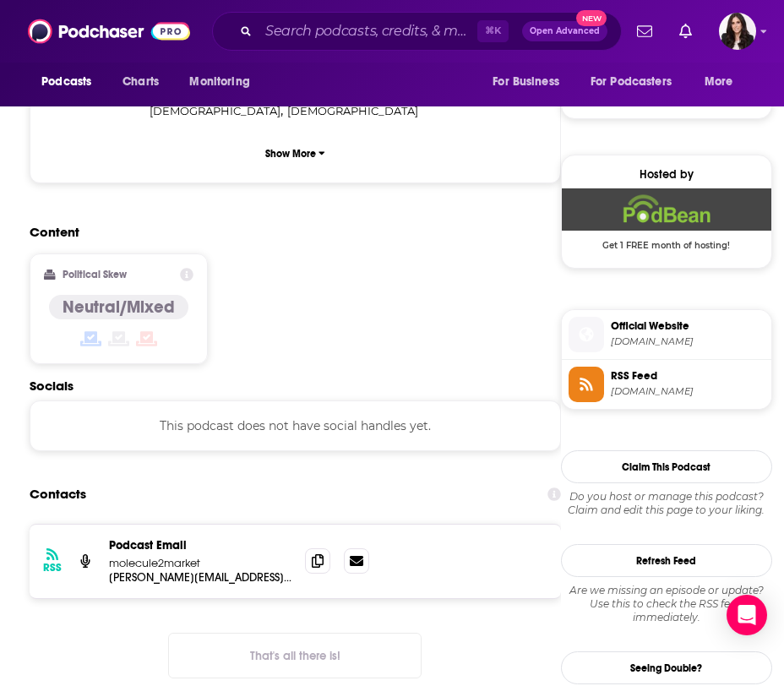
scroll to position [1158, 0]
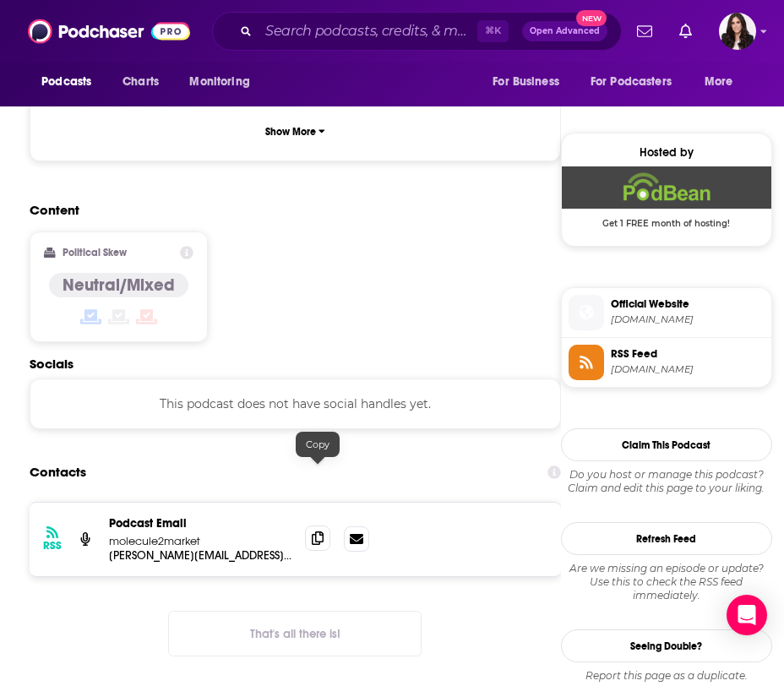
click at [321, 532] on icon at bounding box center [318, 539] width 12 height 14
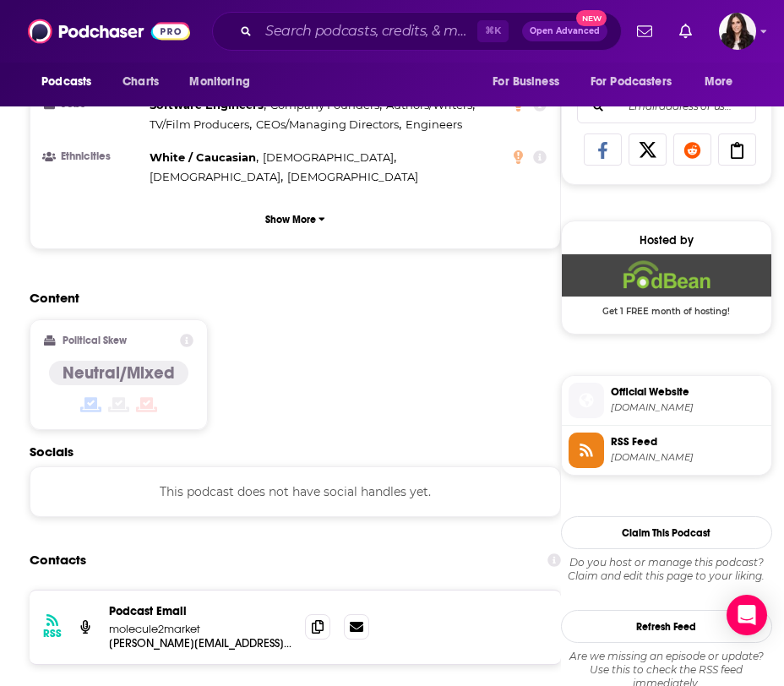
scroll to position [961, 0]
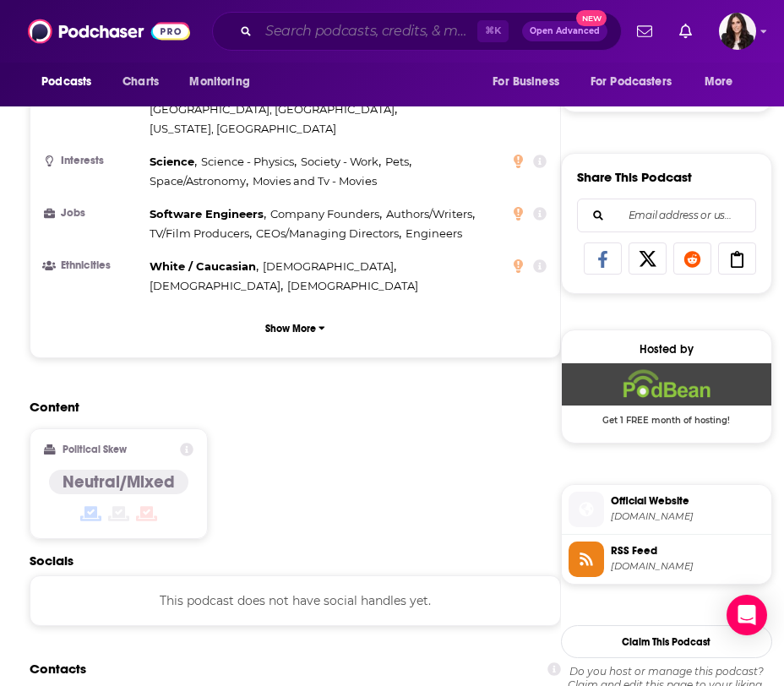
click at [328, 33] on input "Search podcasts, credits, & more..." at bounding box center [368, 31] width 219 height 27
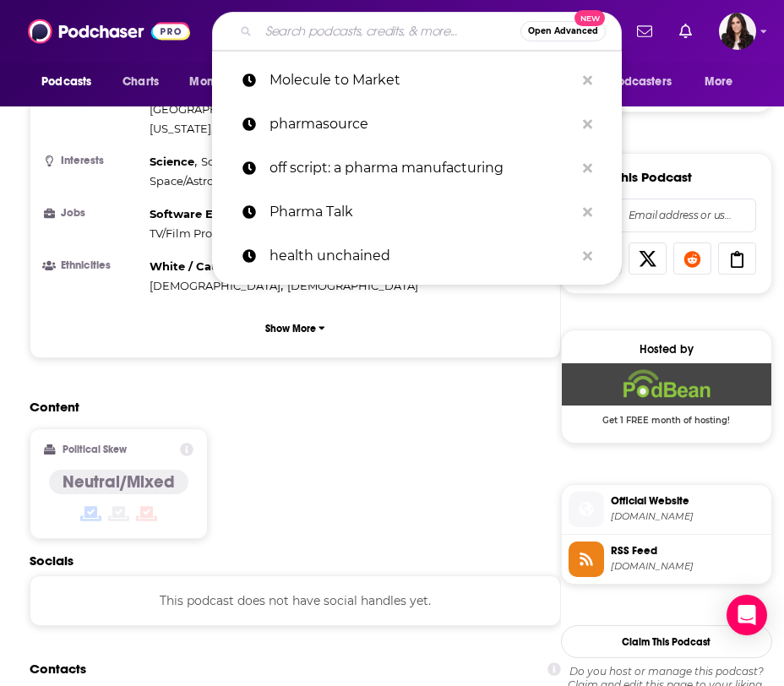
paste input "The Topline (Fierce)"
type input "The Topline (Fierce)"
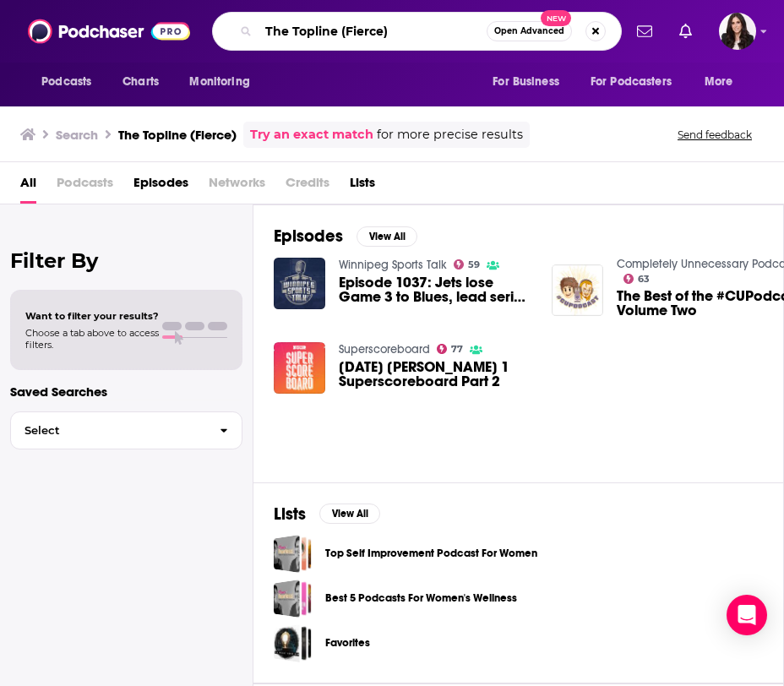
click at [374, 25] on input "The Topline (Fierce)" at bounding box center [373, 31] width 228 height 27
type input "The Topline"
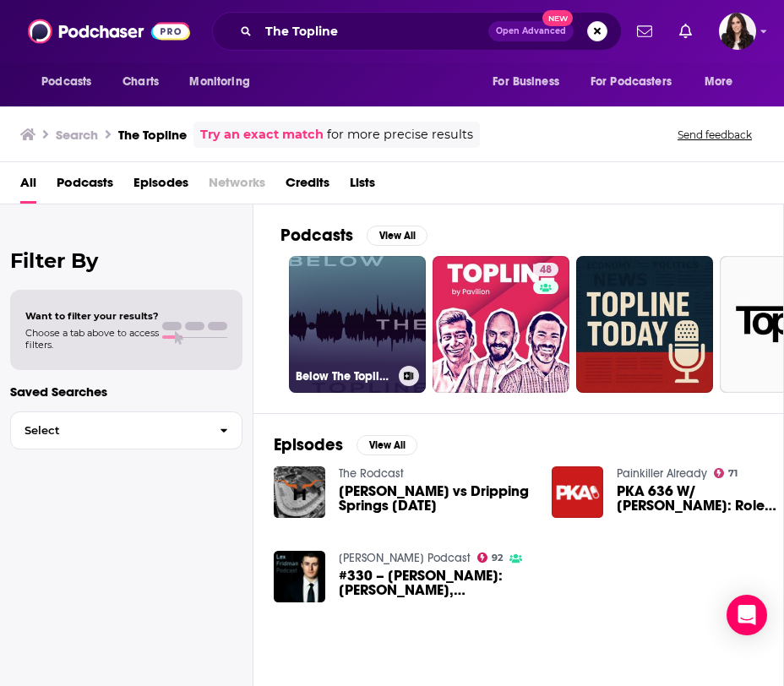
click at [363, 311] on link "Below The Topline" at bounding box center [357, 324] width 137 height 137
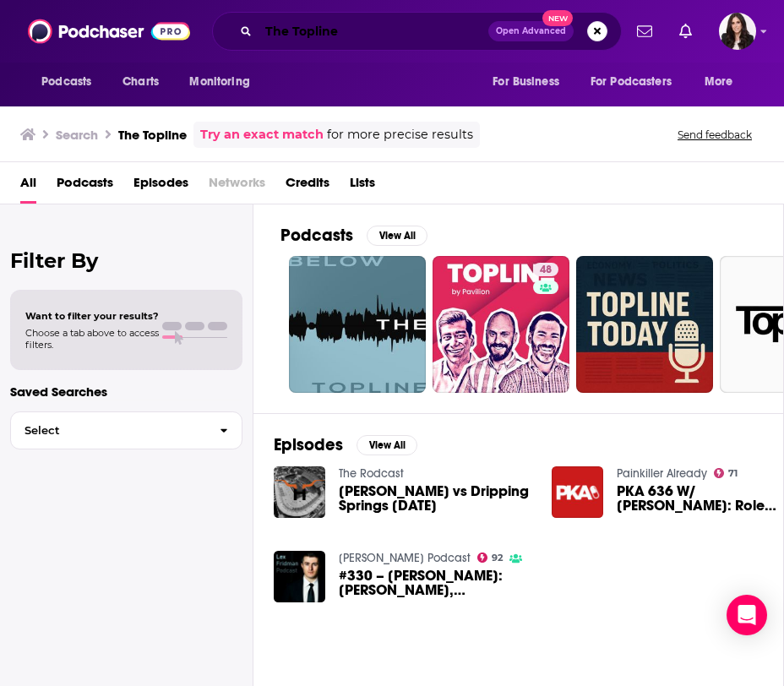
click at [430, 36] on input "The Topline" at bounding box center [374, 31] width 230 height 27
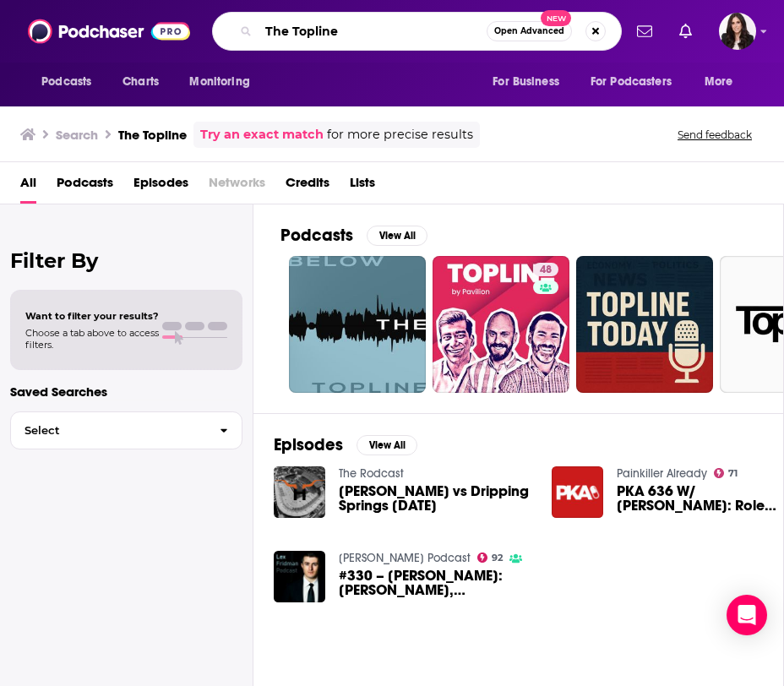
click at [430, 36] on input "The Topline" at bounding box center [373, 31] width 228 height 27
type input "T"
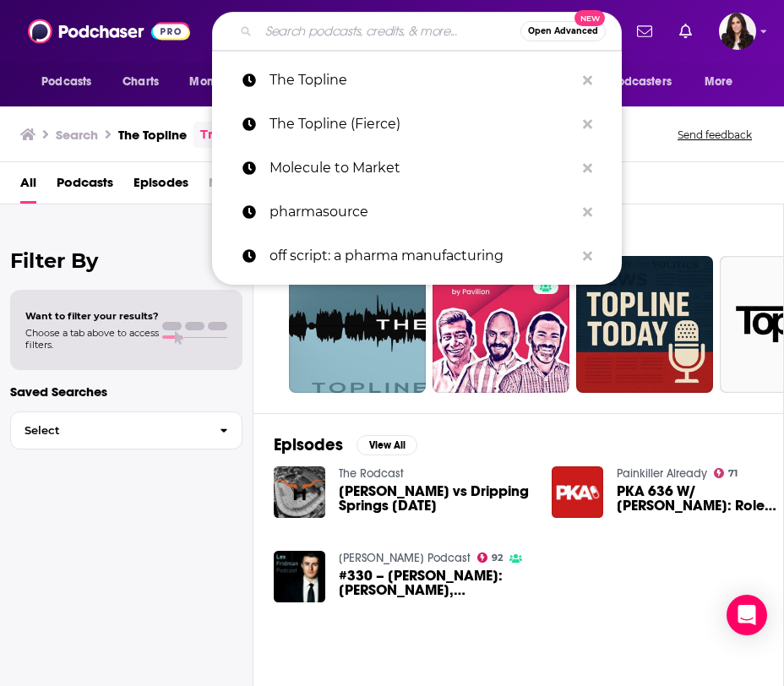
paste input "Biotech 2050"
type input "Biotech 2050"
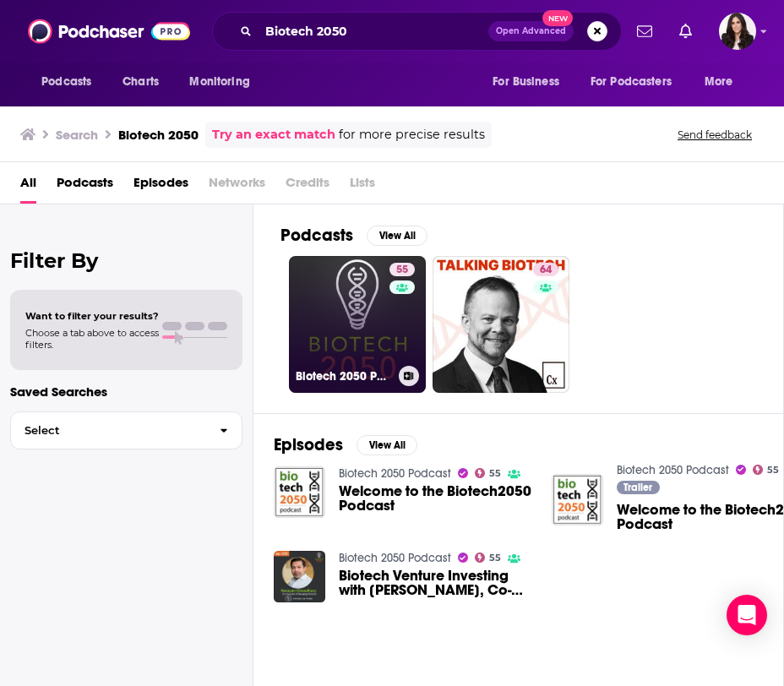
click at [339, 299] on link "55 Biotech 2050 Podcast" at bounding box center [357, 324] width 137 height 137
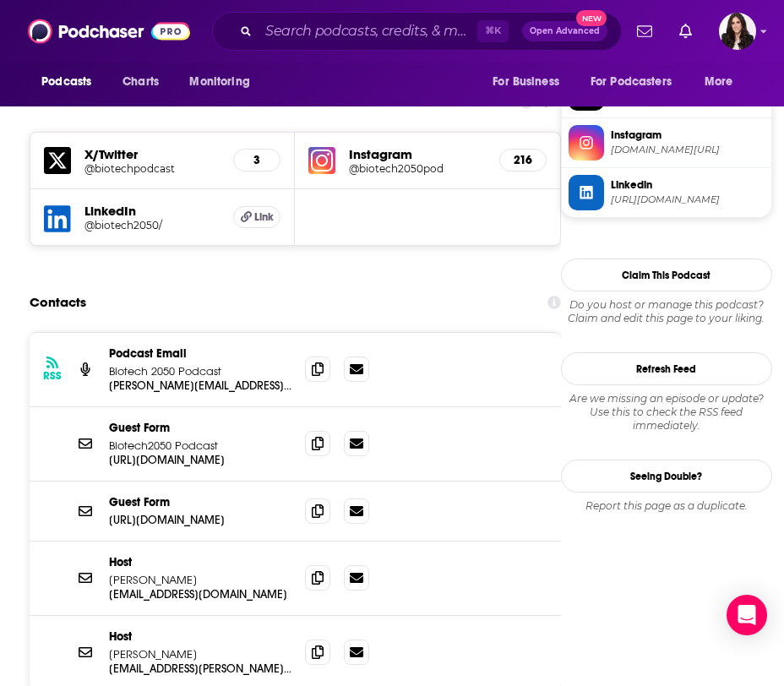
scroll to position [1471, 0]
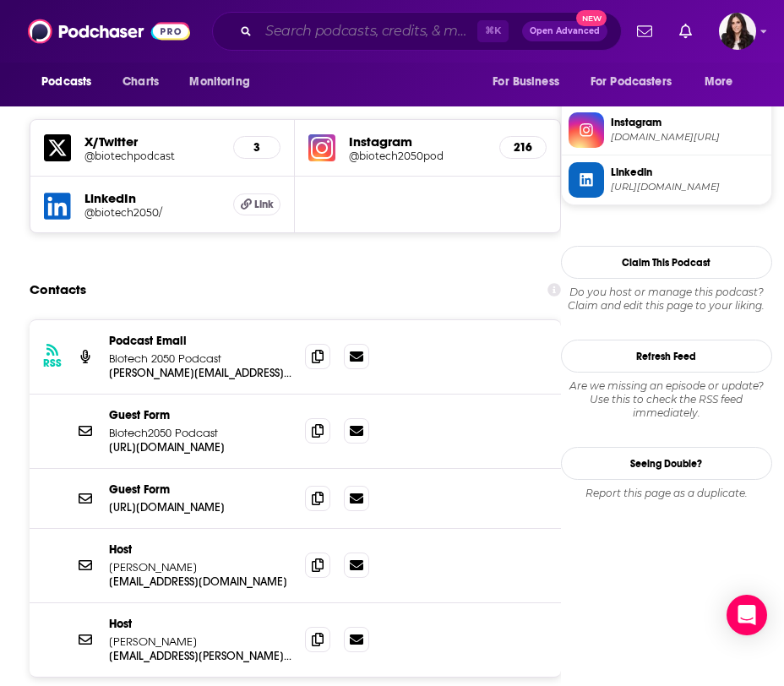
click at [326, 25] on input "Search podcasts, credits, & more..." at bounding box center [368, 31] width 219 height 27
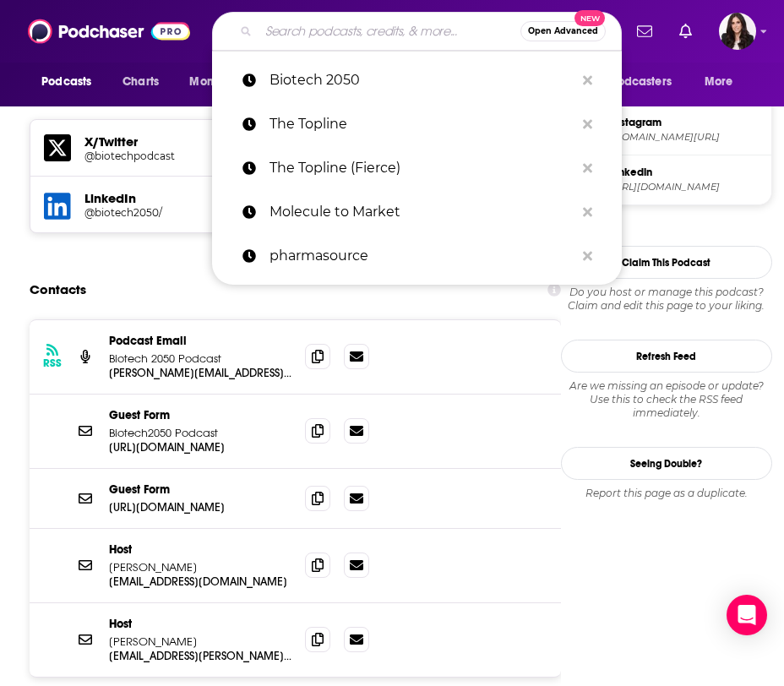
paste input "Pharma Intelligence"
type input "Pharma Intelligence"
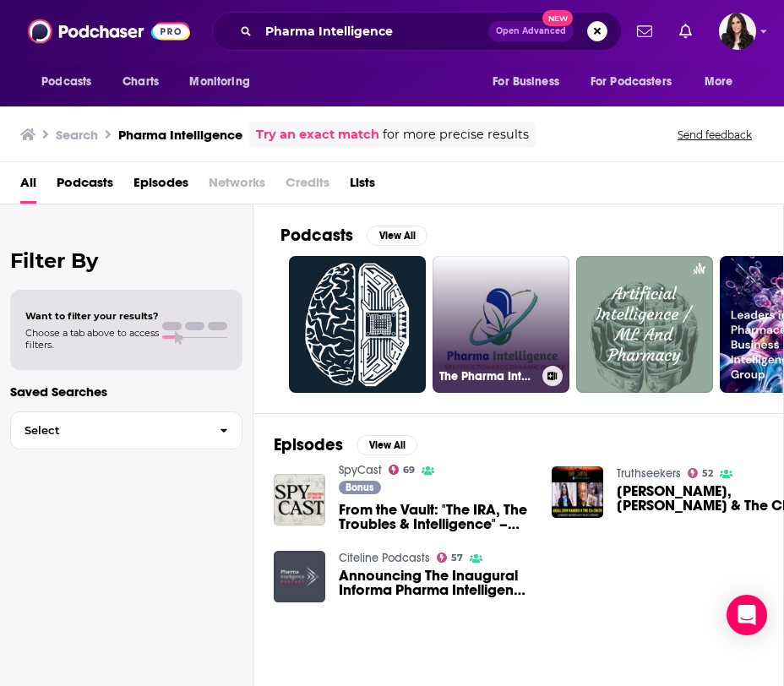
click at [484, 324] on link "The Pharma Intelligence Podcast" at bounding box center [501, 324] width 137 height 137
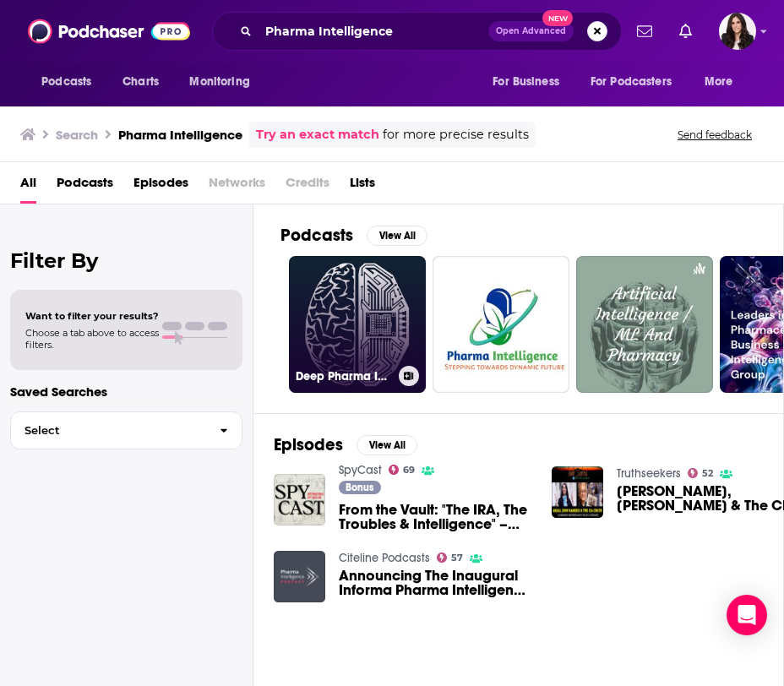
click at [355, 339] on link "Deep Pharma Intelligence" at bounding box center [357, 324] width 137 height 137
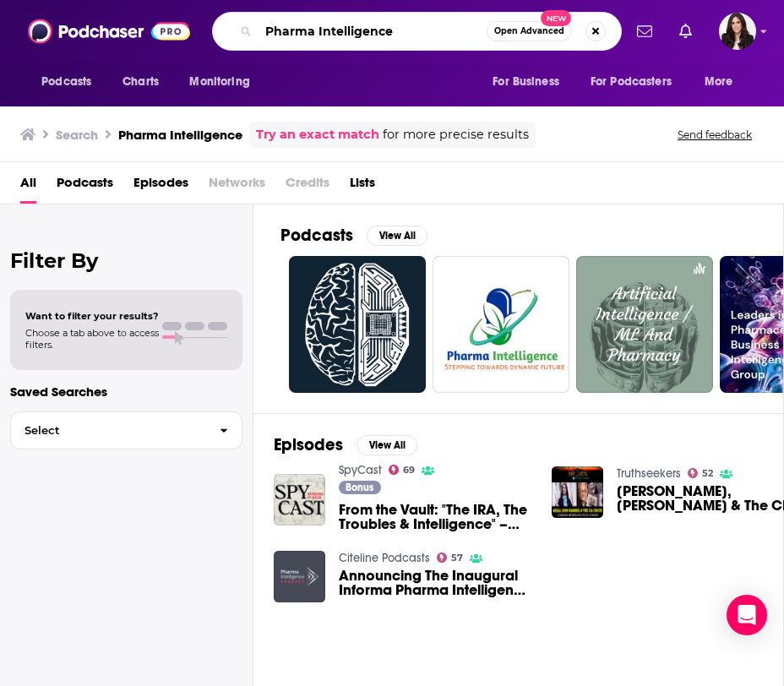
click at [440, 42] on input "Pharma Intelligence" at bounding box center [373, 31] width 228 height 27
click at [427, 38] on input "Pharma Intelligence" at bounding box center [373, 31] width 228 height 27
type input "P"
type input "the IQVIA podcast"
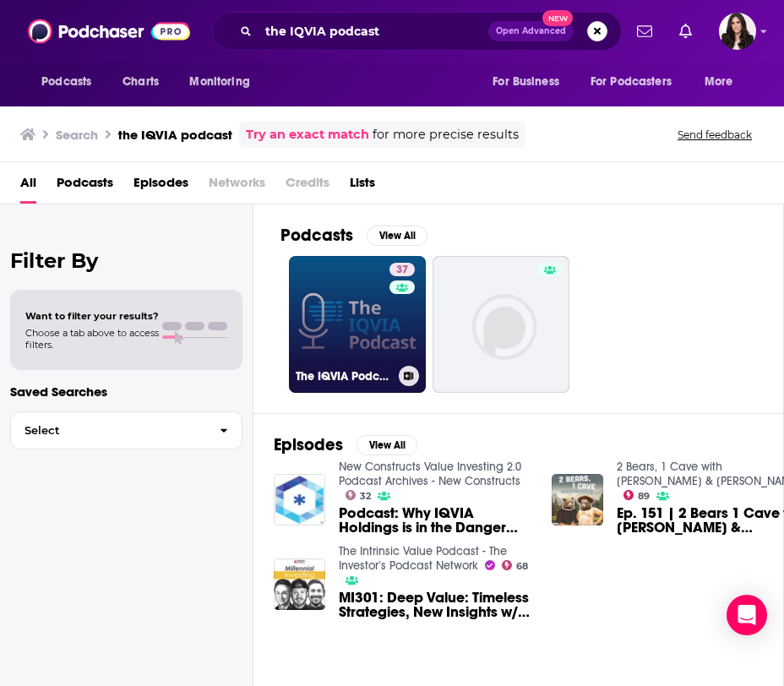
click at [368, 341] on link "37 The IQVIA Podcast" at bounding box center [357, 324] width 137 height 137
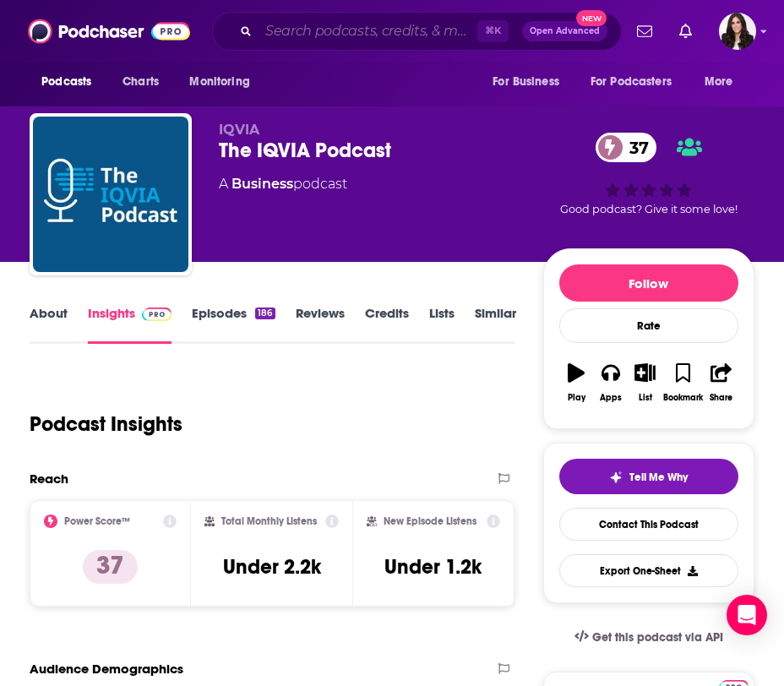
click at [320, 37] on input "Search podcasts, credits, & more..." at bounding box center [368, 31] width 219 height 27
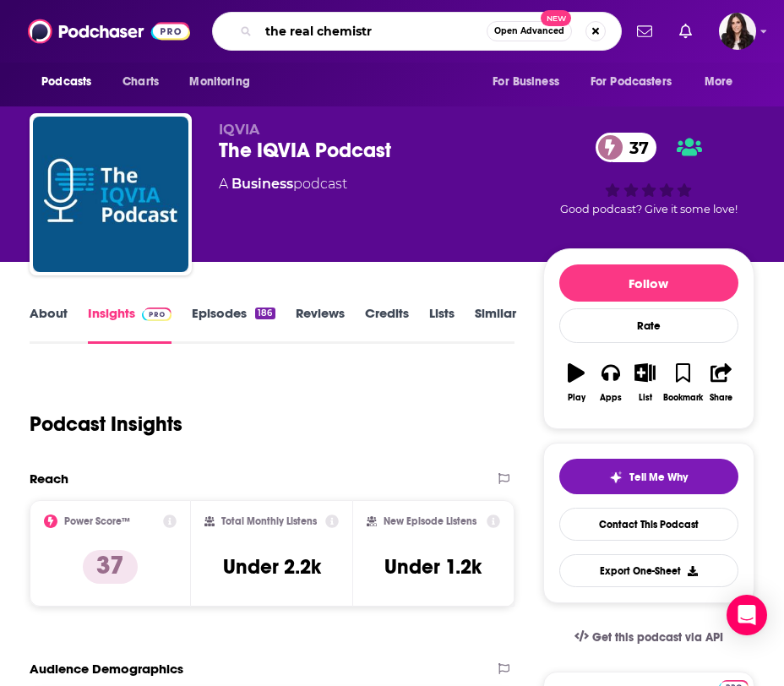
type input "the real chemistry"
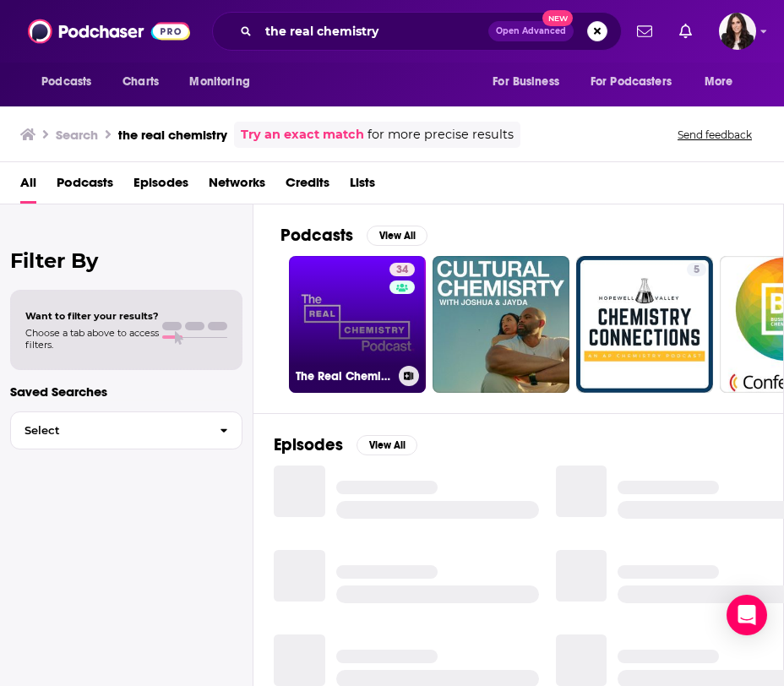
click at [358, 314] on link "34 The Real Chemistry Podcast" at bounding box center [357, 324] width 137 height 137
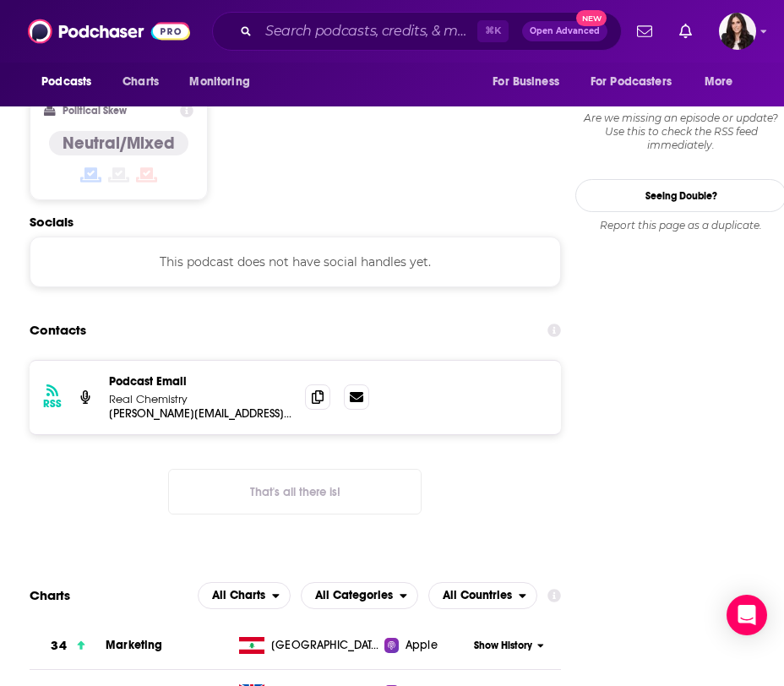
scroll to position [1463, 0]
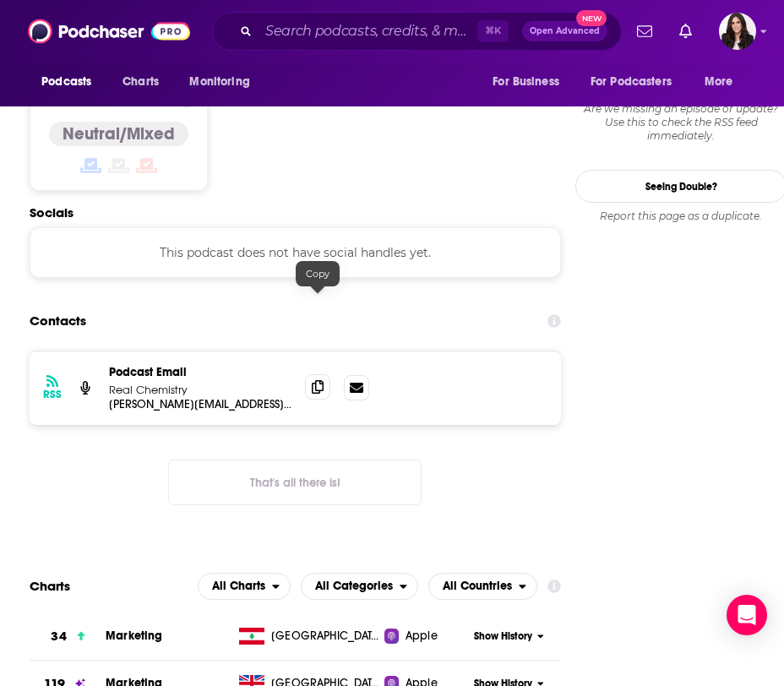
click at [320, 380] on icon at bounding box center [318, 387] width 12 height 14
click at [332, 30] on input "Search podcasts, credits, & more..." at bounding box center [368, 31] width 219 height 27
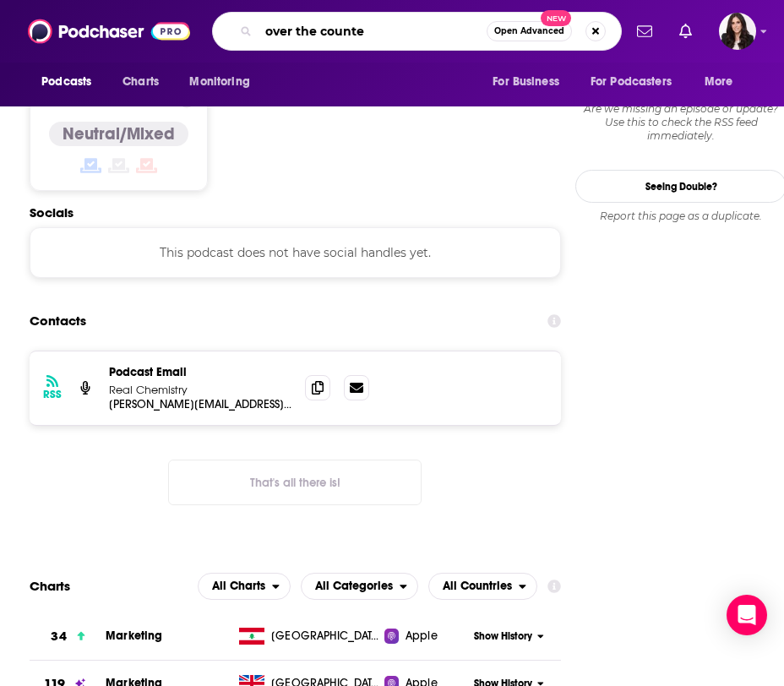
type input "over the counter"
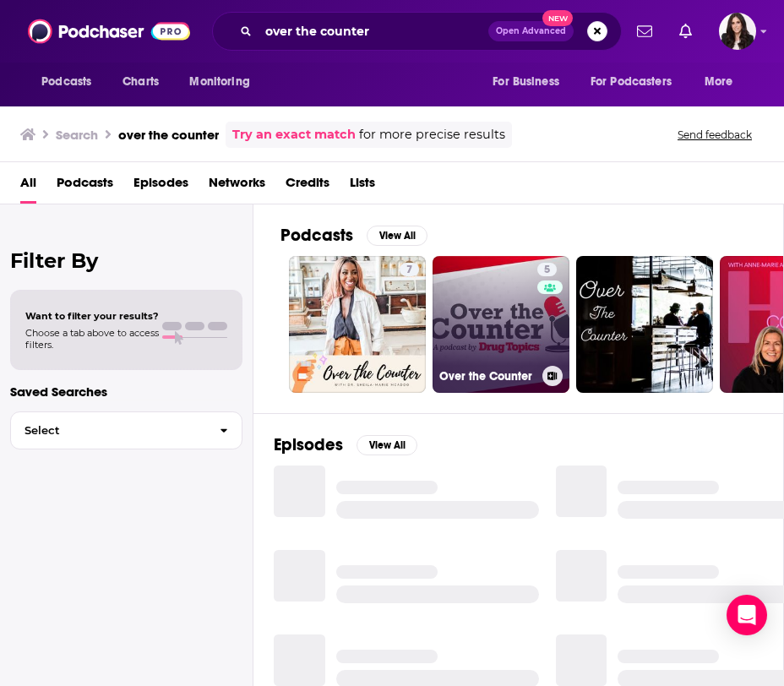
click at [503, 325] on link "5 Over the Counter" at bounding box center [501, 324] width 137 height 137
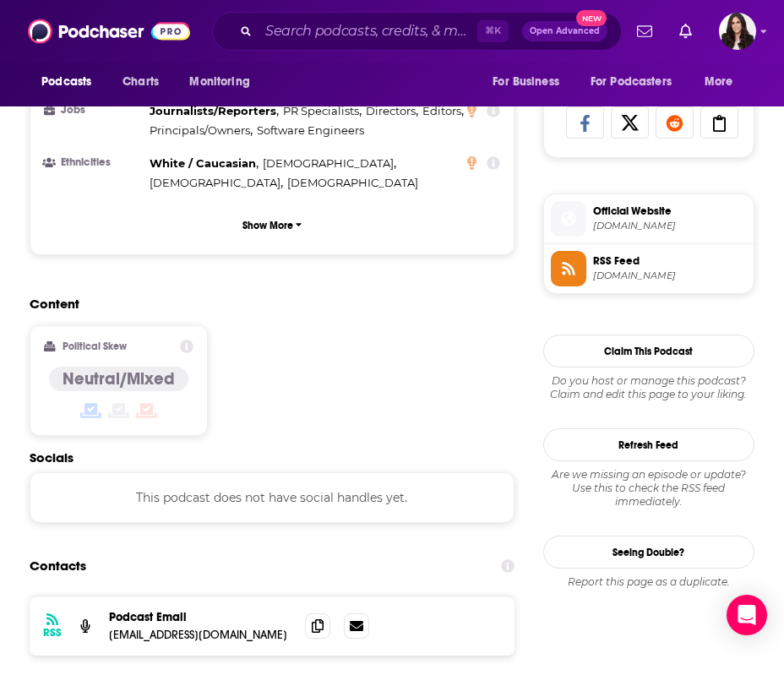
scroll to position [1098, 0]
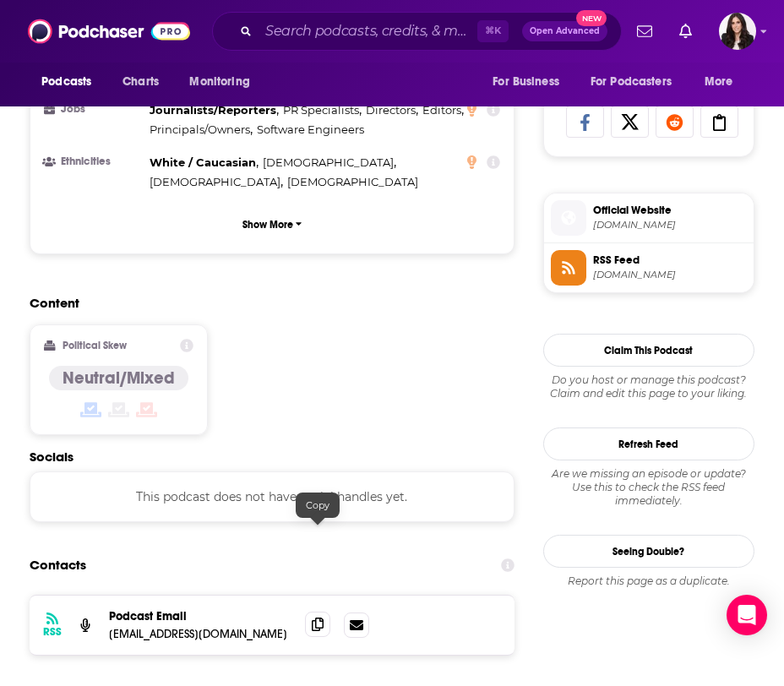
click at [320, 618] on icon at bounding box center [318, 625] width 12 height 14
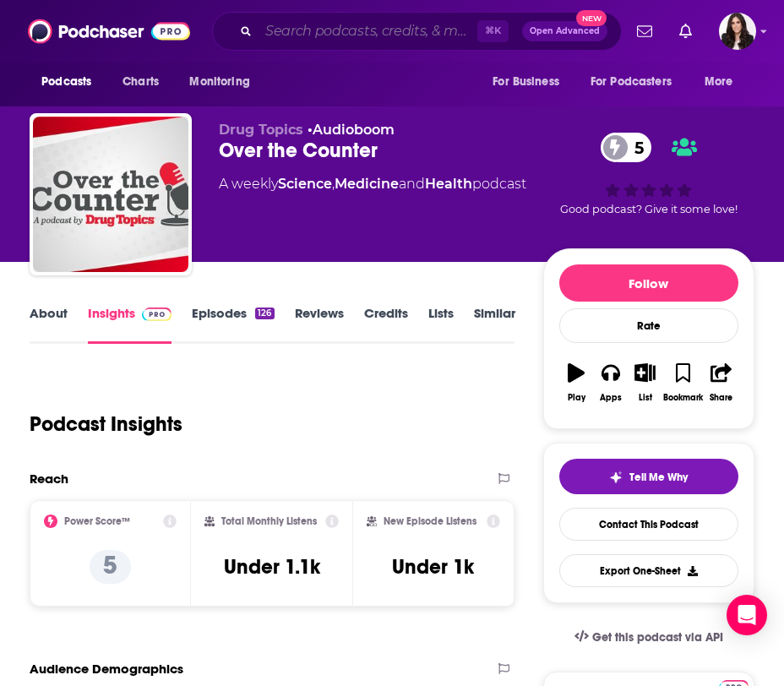
click at [351, 39] on input "Search podcasts, credits, & more..." at bounding box center [368, 31] width 219 height 27
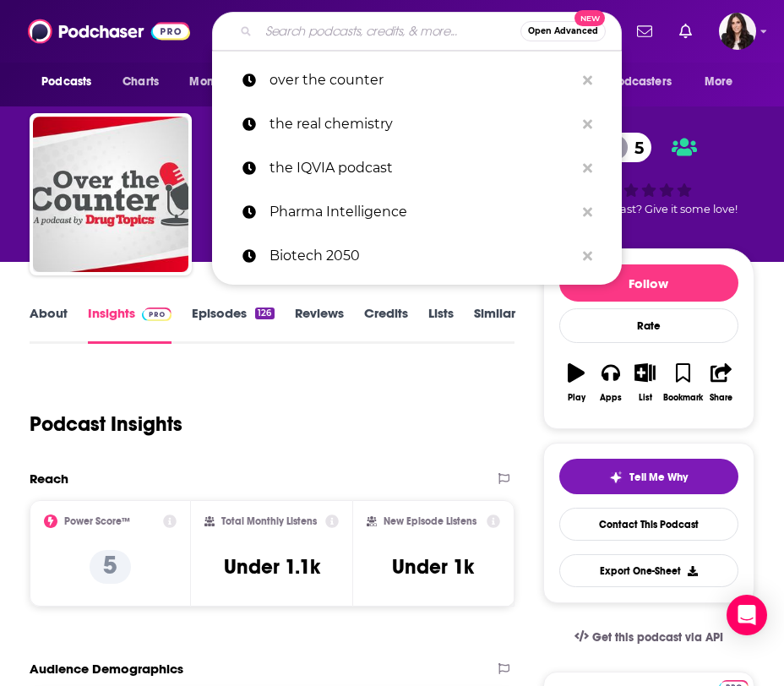
paste input "The CPG Guys"
type input "The CPG Guys"
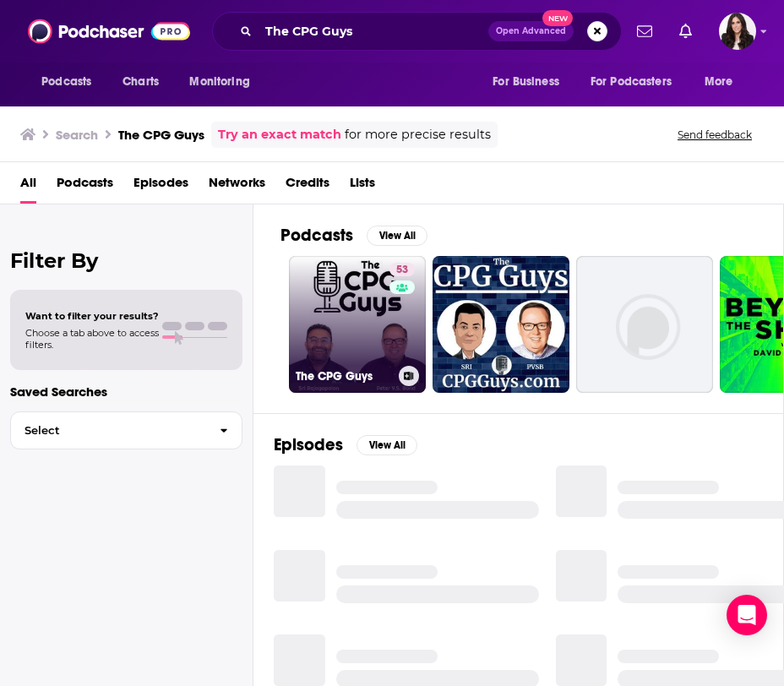
click at [327, 311] on link "53 The CPG Guys" at bounding box center [357, 324] width 137 height 137
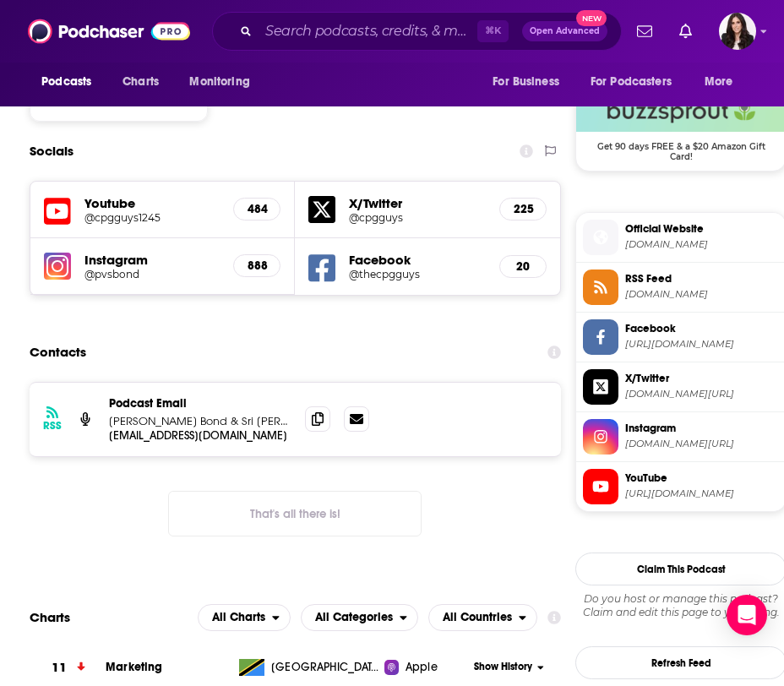
scroll to position [1372, 0]
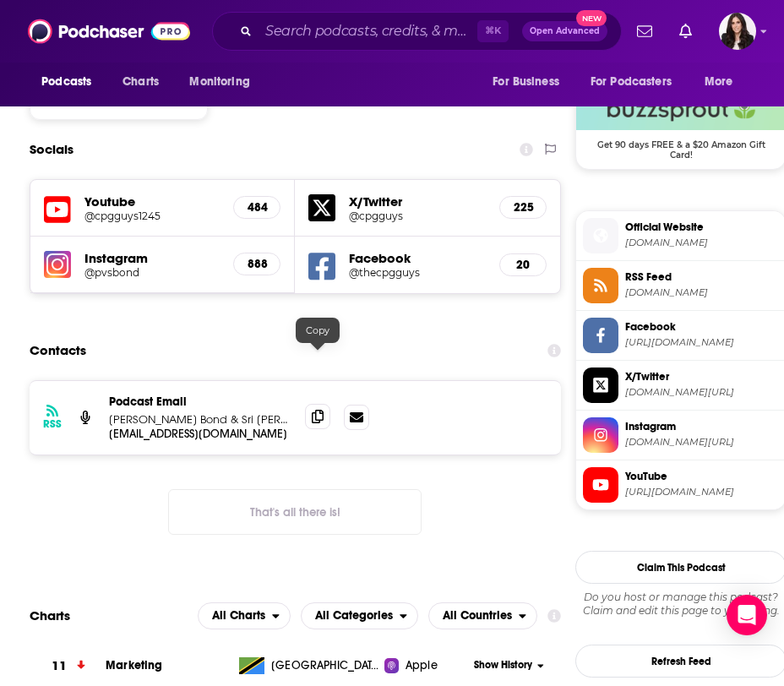
click at [325, 404] on span at bounding box center [317, 416] width 25 height 25
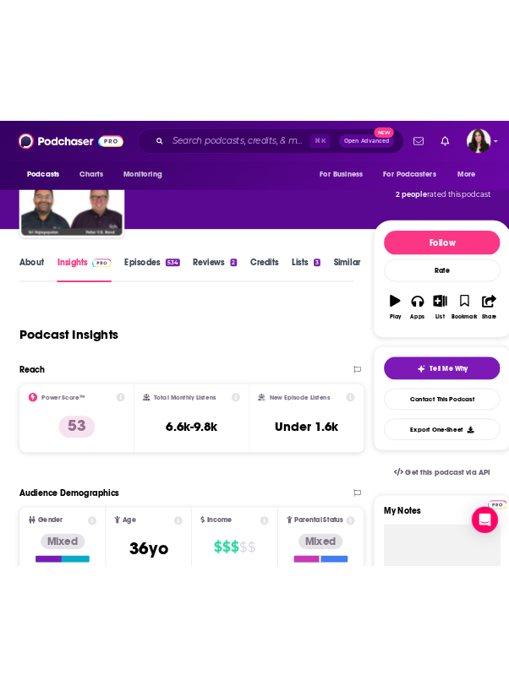
scroll to position [0, 0]
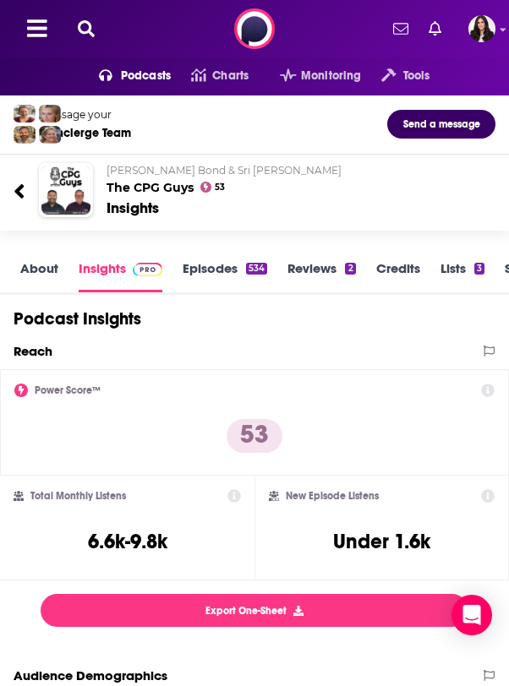
click at [87, 36] on icon at bounding box center [86, 28] width 17 height 17
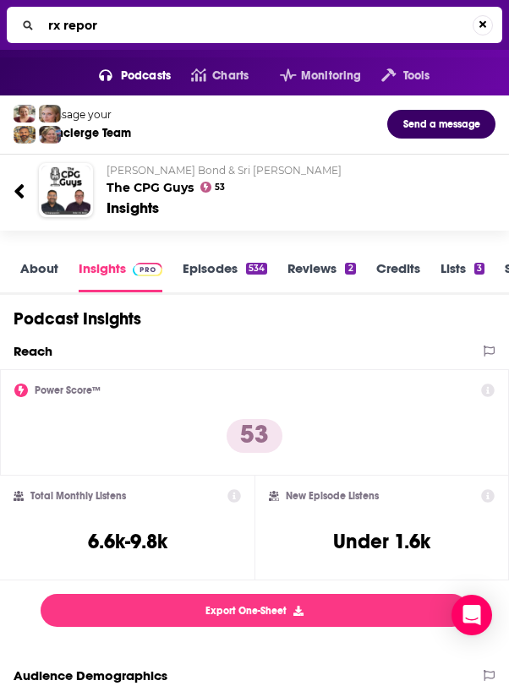
type input "rx report"
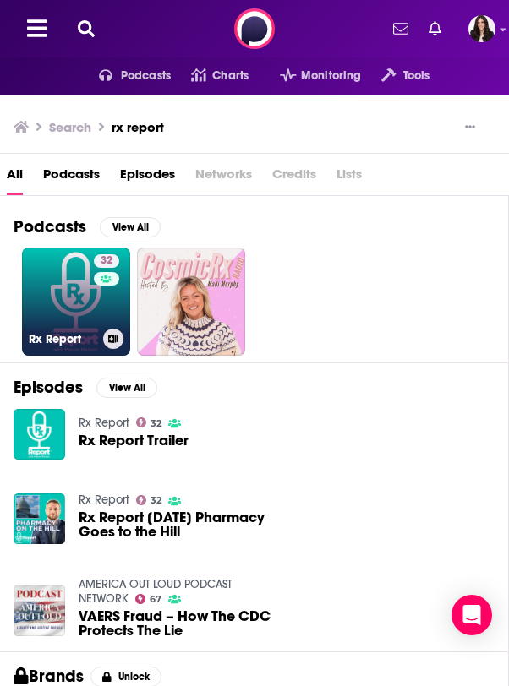
click at [85, 305] on link "32 Rx Report" at bounding box center [76, 302] width 108 height 108
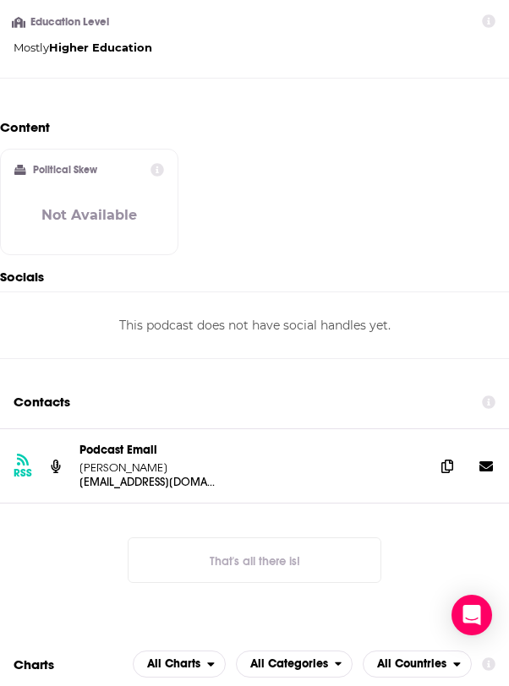
scroll to position [1289, 0]
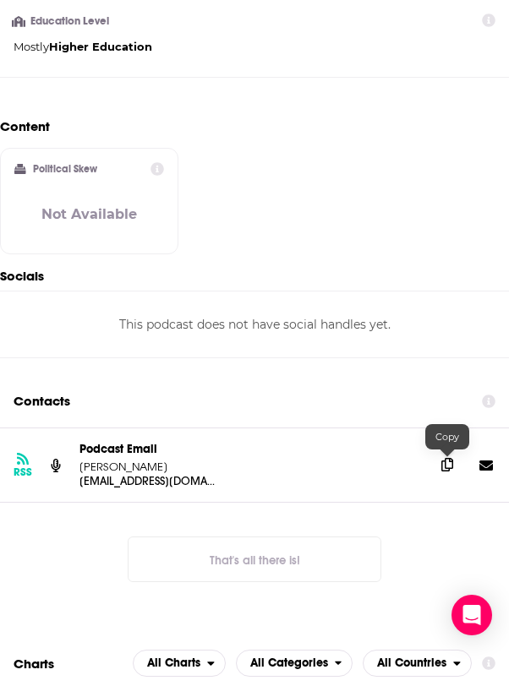
click at [438, 467] on span at bounding box center [446, 464] width 25 height 25
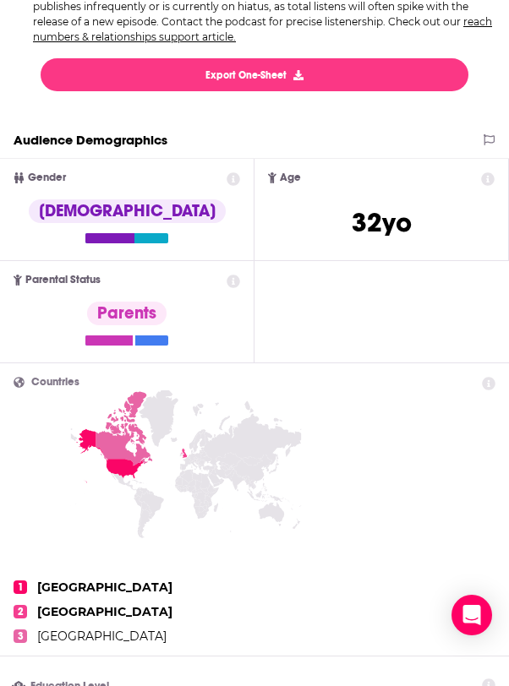
scroll to position [0, 0]
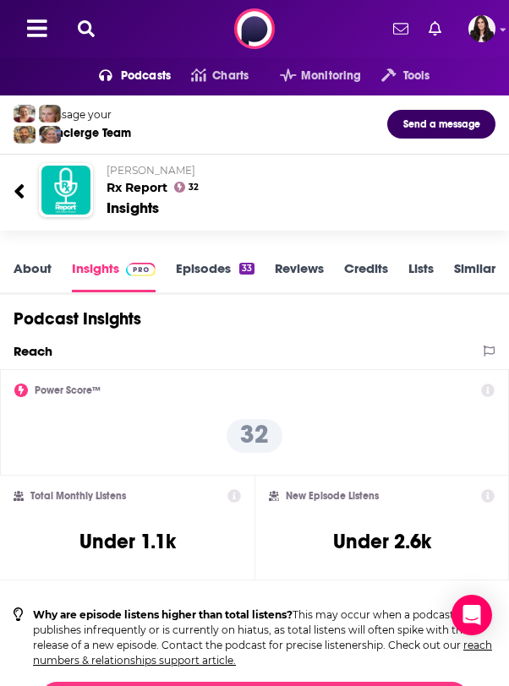
click at [79, 19] on button at bounding box center [86, 28] width 27 height 19
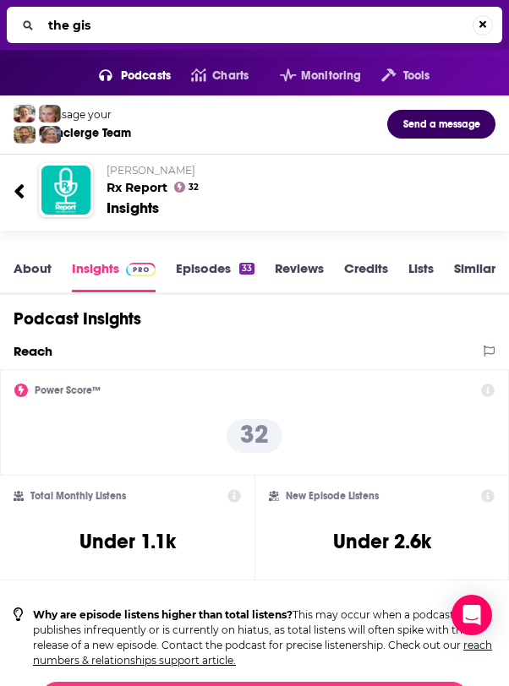
type input "the gist"
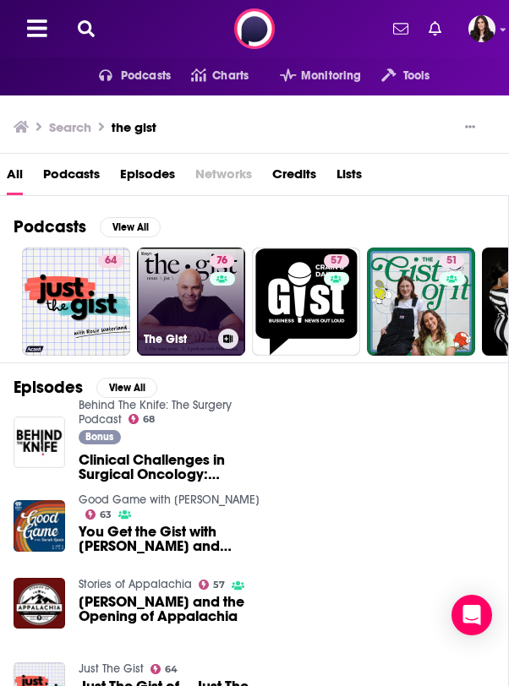
click at [227, 288] on div "76" at bounding box center [224, 291] width 29 height 74
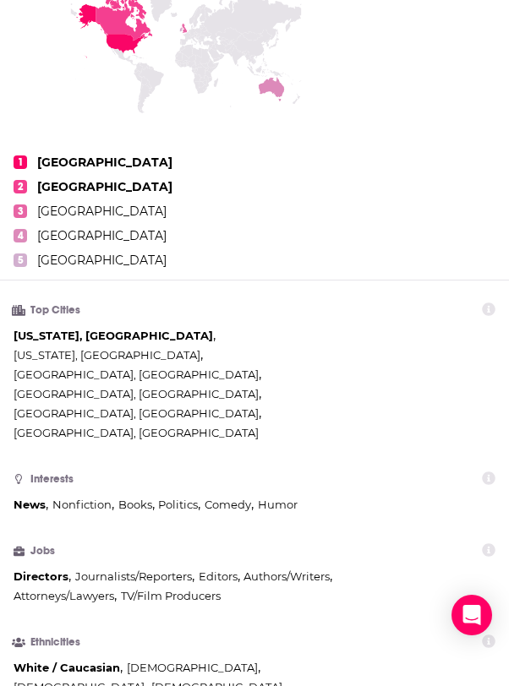
scroll to position [532, 0]
